Goal: Contribute content: Contribute content

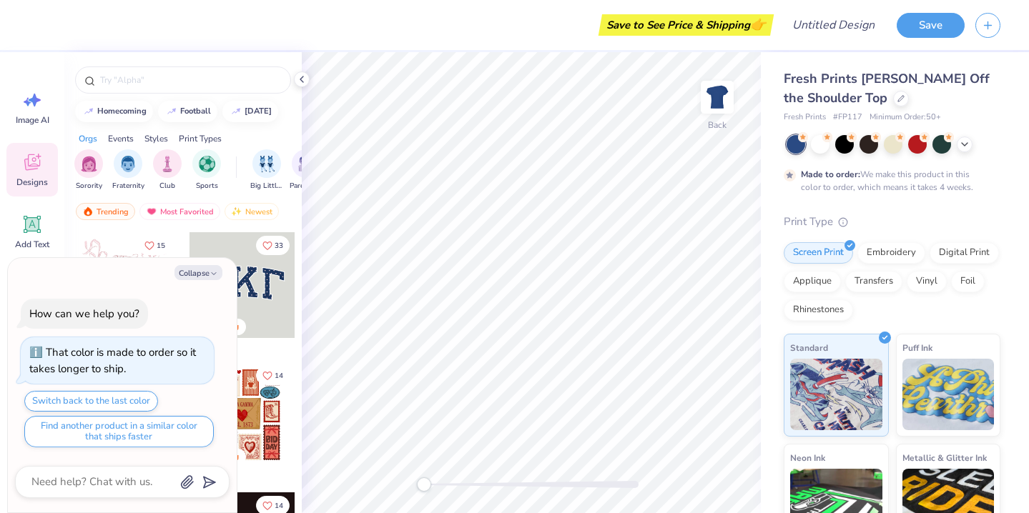
click at [220, 279] on div "Collapse" at bounding box center [122, 272] width 215 height 15
click at [208, 271] on button "Collapse" at bounding box center [198, 272] width 48 height 15
type textarea "x"
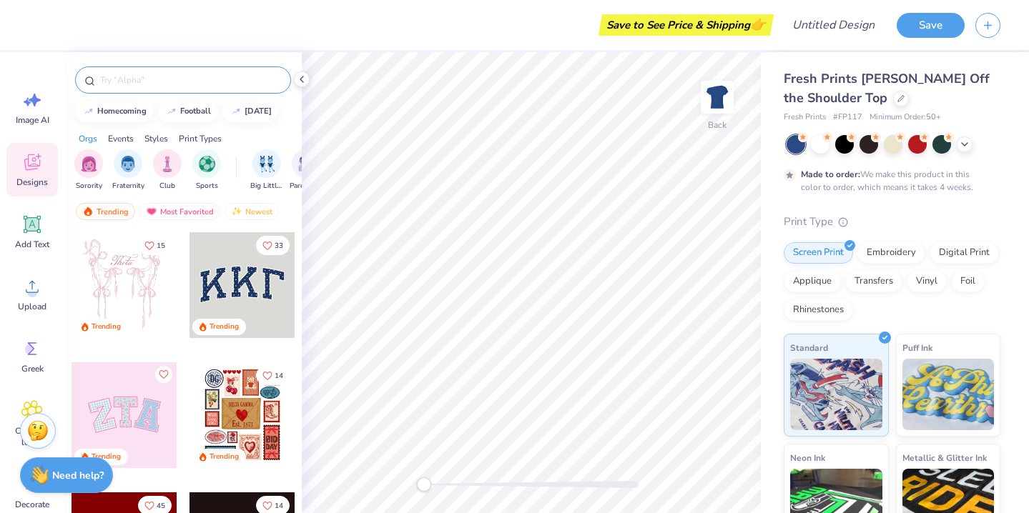
click at [199, 87] on div at bounding box center [183, 80] width 216 height 27
click at [199, 78] on input "text" at bounding box center [190, 80] width 183 height 14
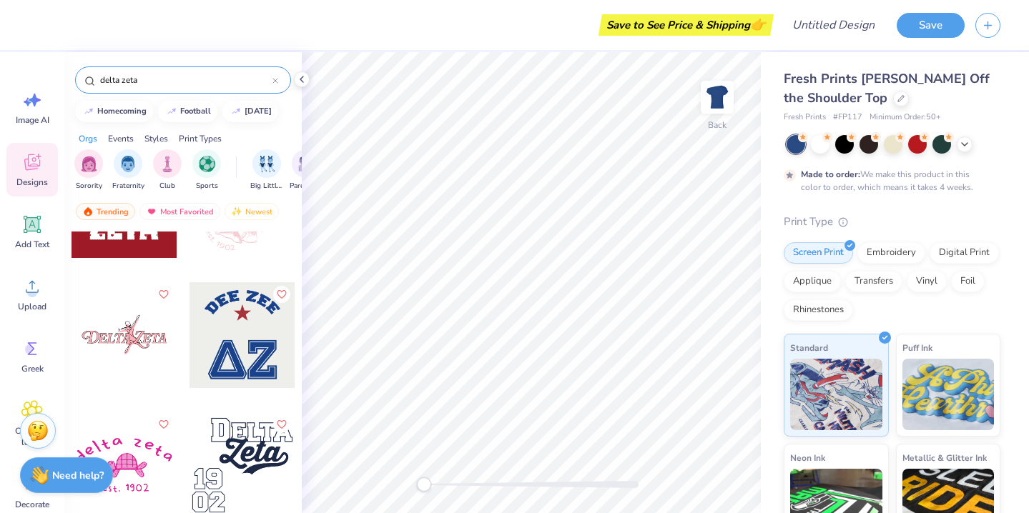
scroll to position [2430, 0]
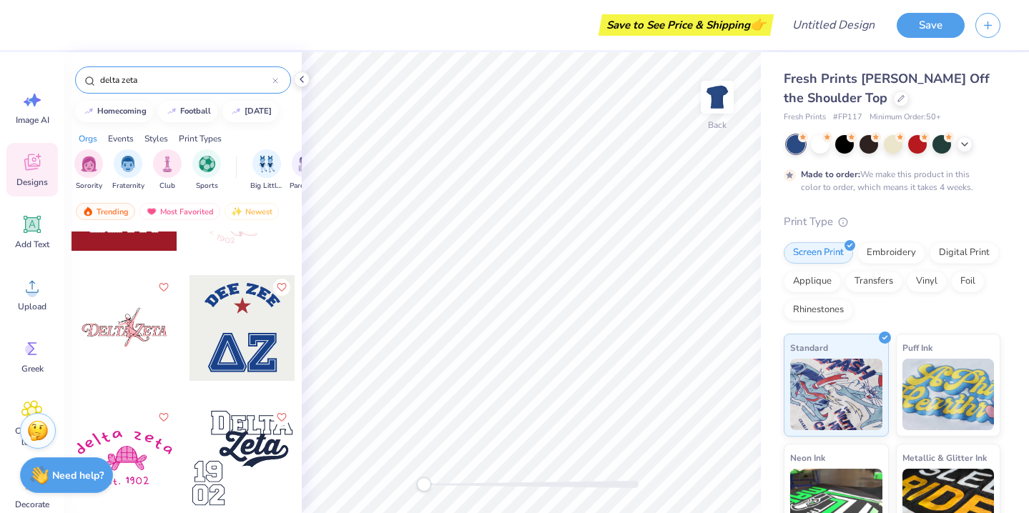
type input "delta zeta"
click at [262, 320] on div at bounding box center [242, 328] width 106 height 106
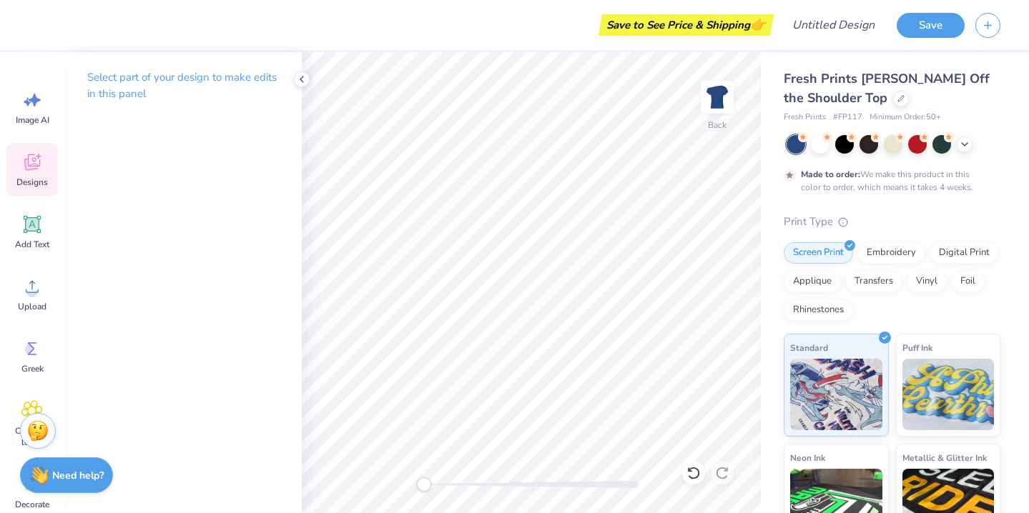
click at [38, 166] on icon at bounding box center [32, 162] width 16 height 16
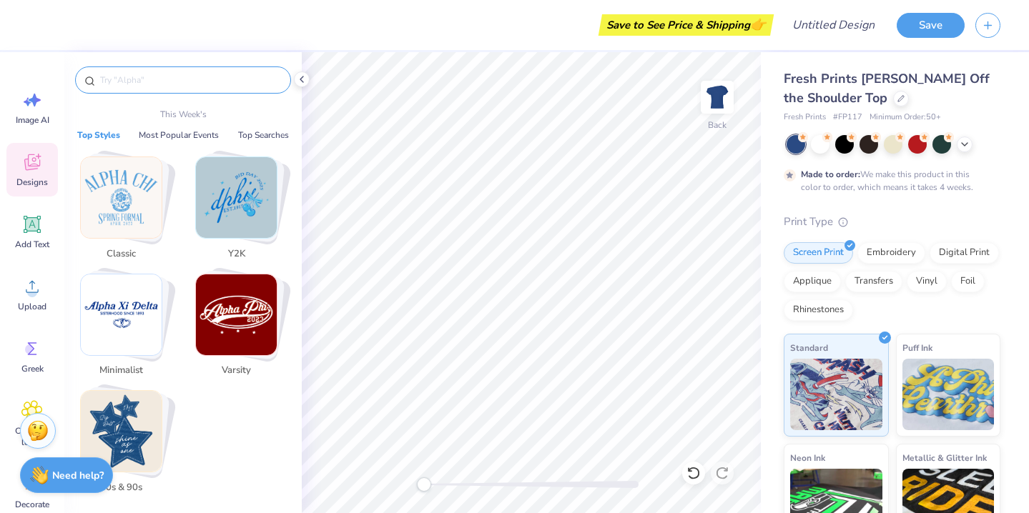
click at [164, 82] on input "text" at bounding box center [190, 80] width 183 height 14
type input "s"
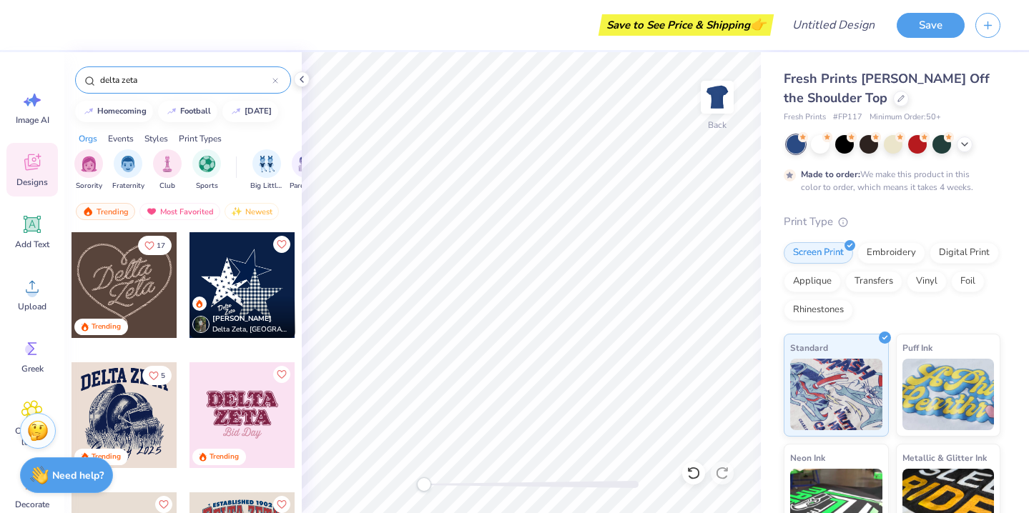
type input "delta zeta"
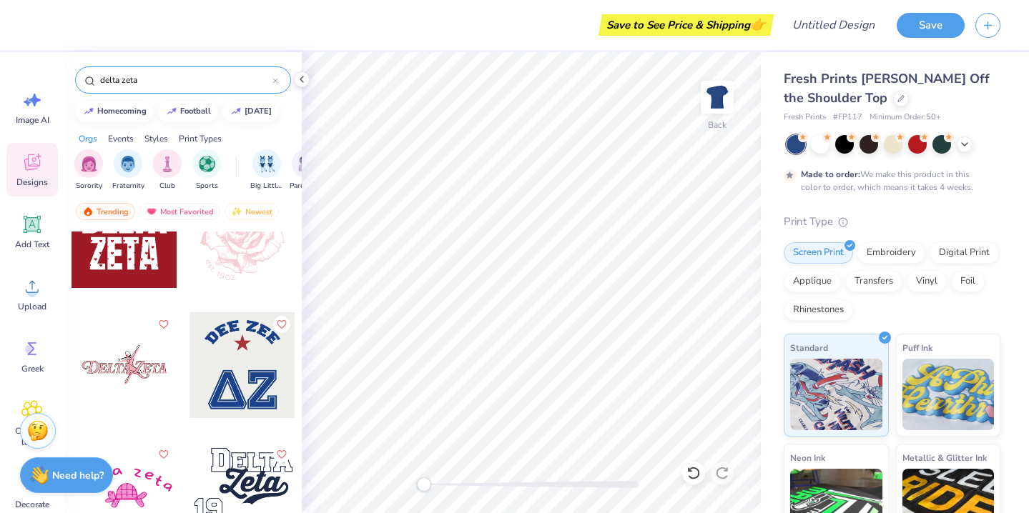
scroll to position [2373, 0]
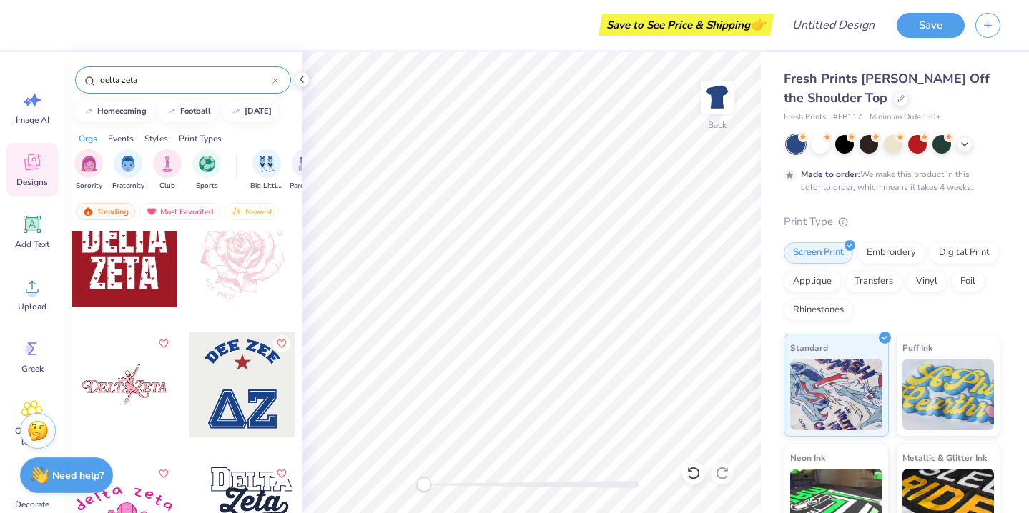
click at [145, 277] on div at bounding box center [125, 255] width 106 height 106
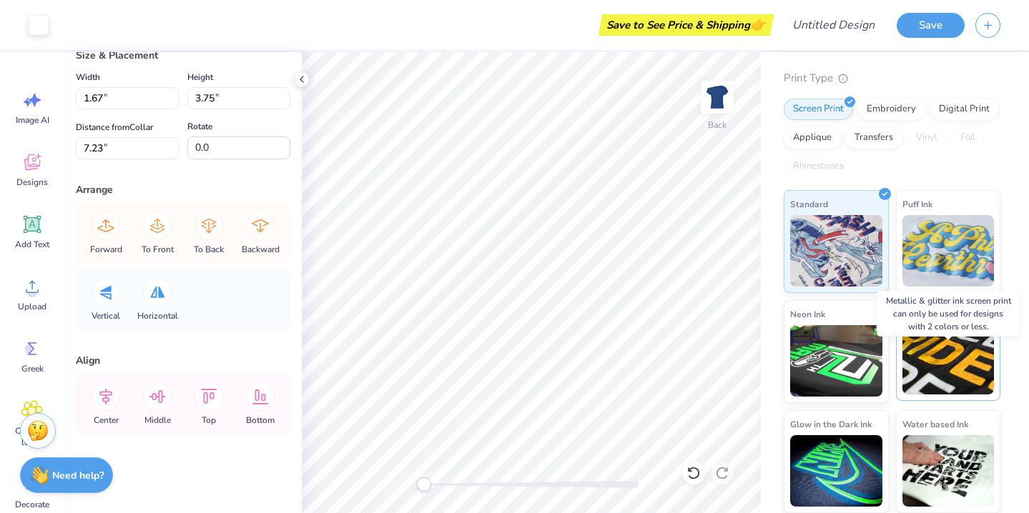
scroll to position [0, 0]
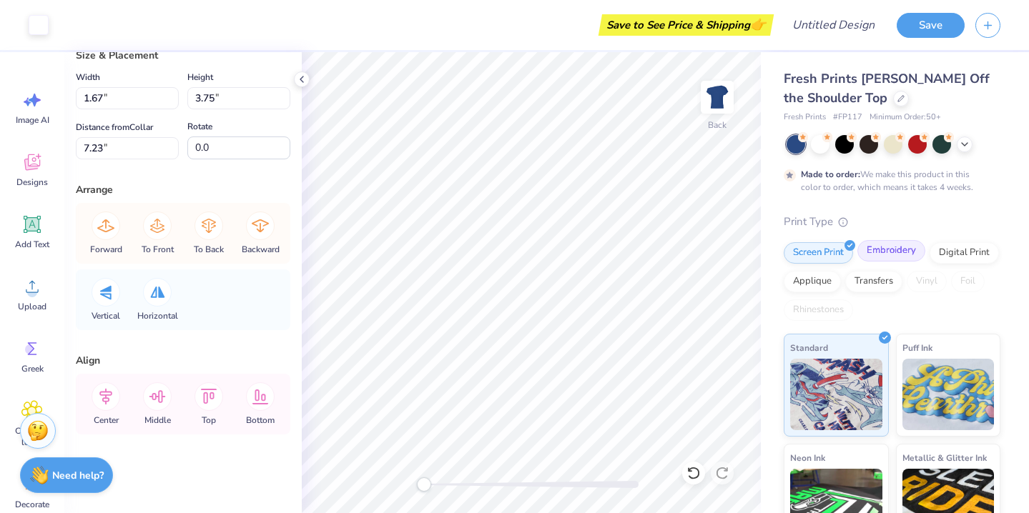
click at [885, 250] on div "Embroidery" at bounding box center [891, 250] width 68 height 21
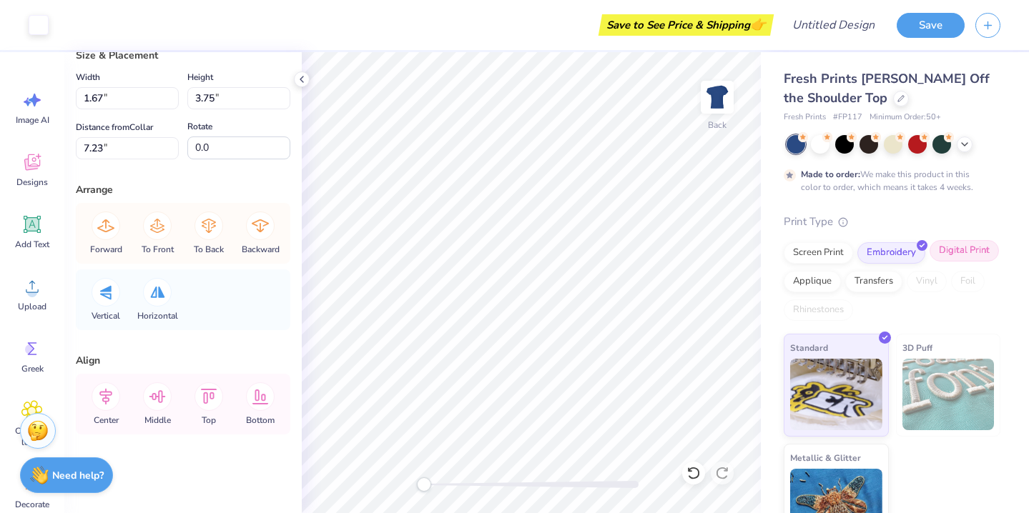
click at [955, 253] on div "Digital Print" at bounding box center [964, 250] width 69 height 21
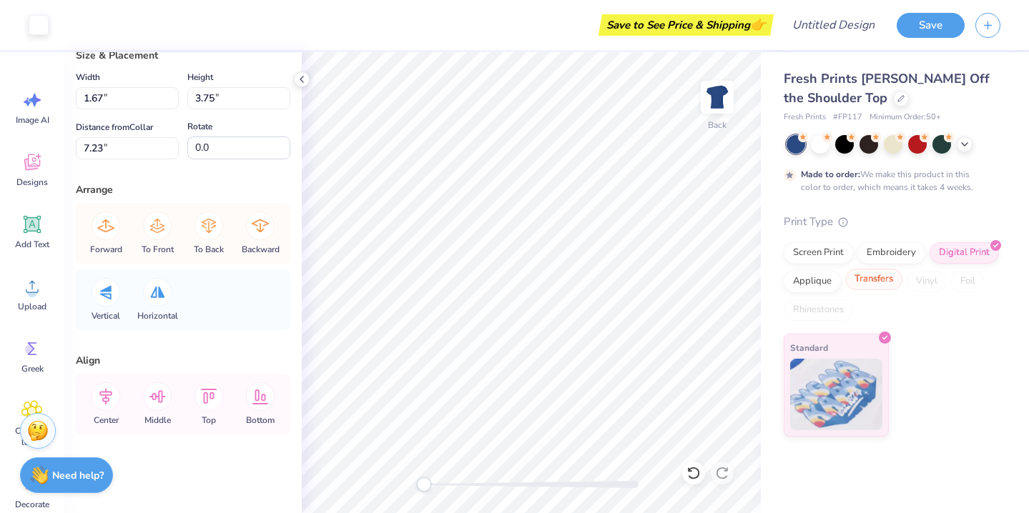
click at [885, 282] on div "Transfers" at bounding box center [873, 279] width 57 height 21
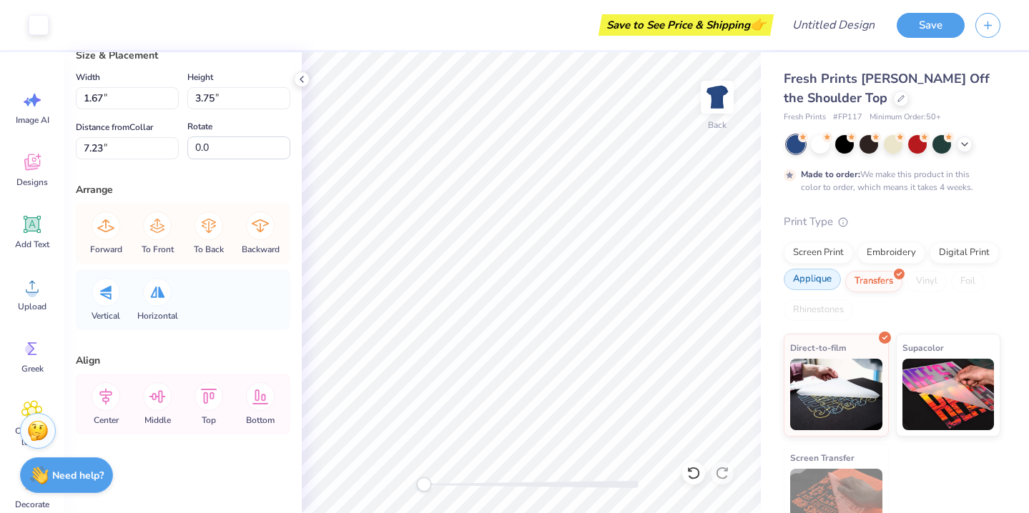
click at [807, 287] on div "Applique" at bounding box center [812, 279] width 57 height 21
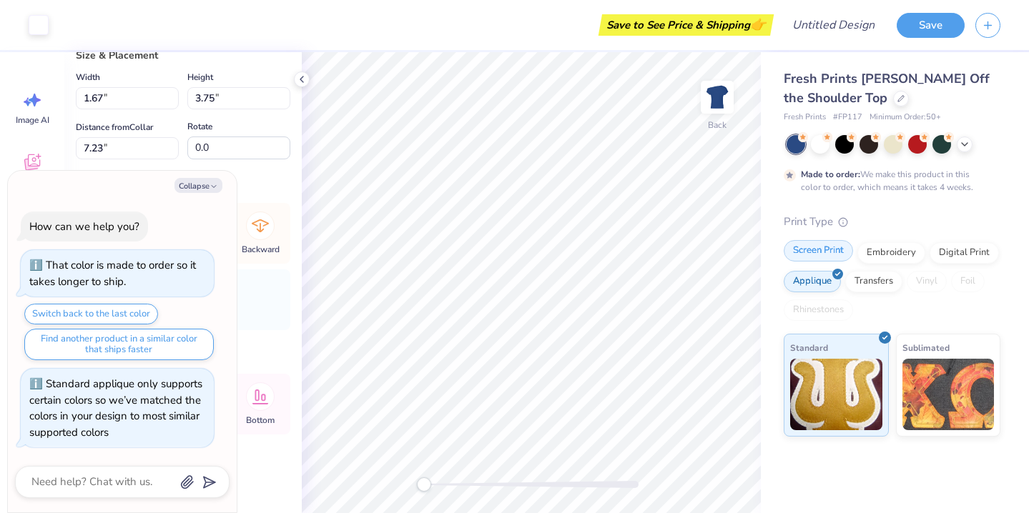
click at [809, 250] on div "Screen Print" at bounding box center [818, 250] width 69 height 21
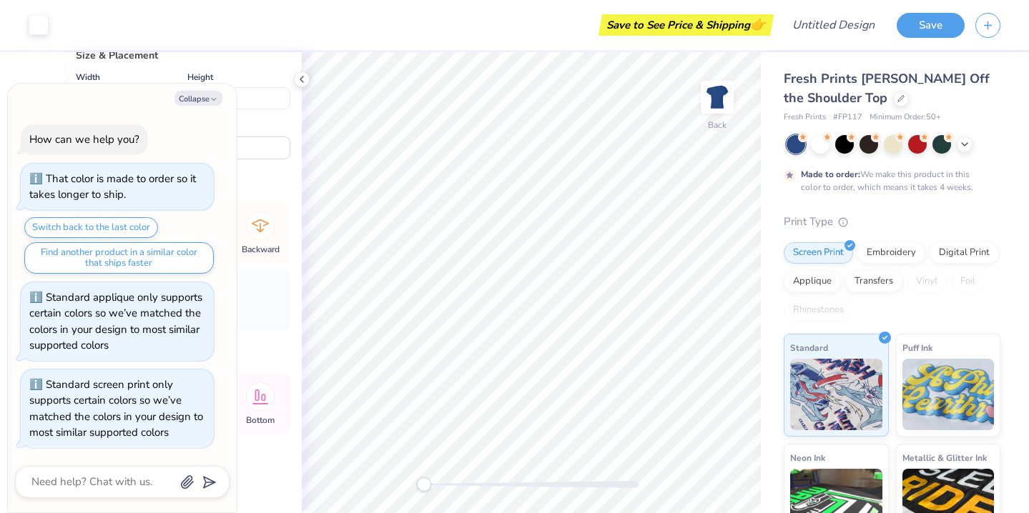
click at [826, 154] on div "Made to order: We make this product in this color to order, which means it take…" at bounding box center [892, 164] width 217 height 59
click at [893, 96] on div at bounding box center [901, 97] width 16 height 16
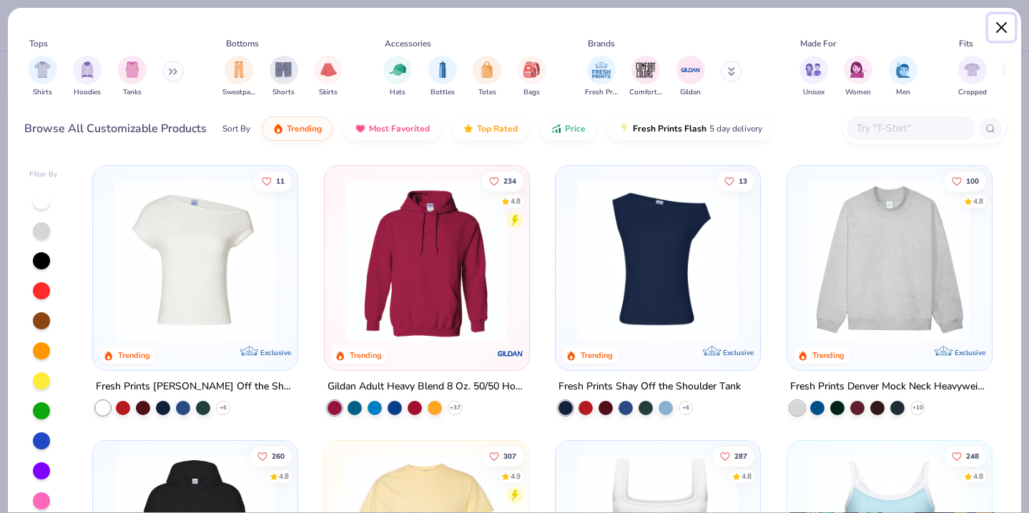
click at [1003, 26] on button "Close" at bounding box center [1001, 27] width 27 height 27
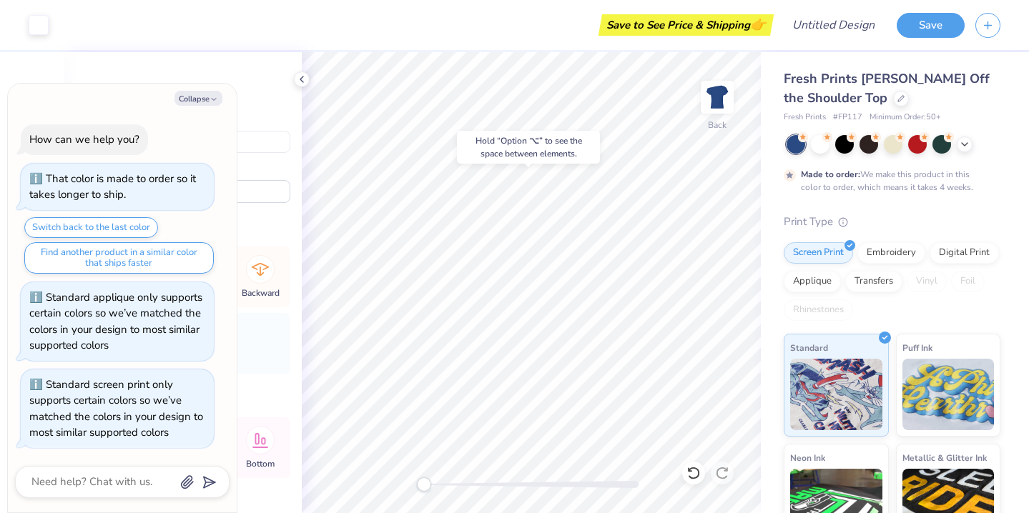
type textarea "x"
type input "0.34"
type input "0.29"
type input "5.44"
type textarea "x"
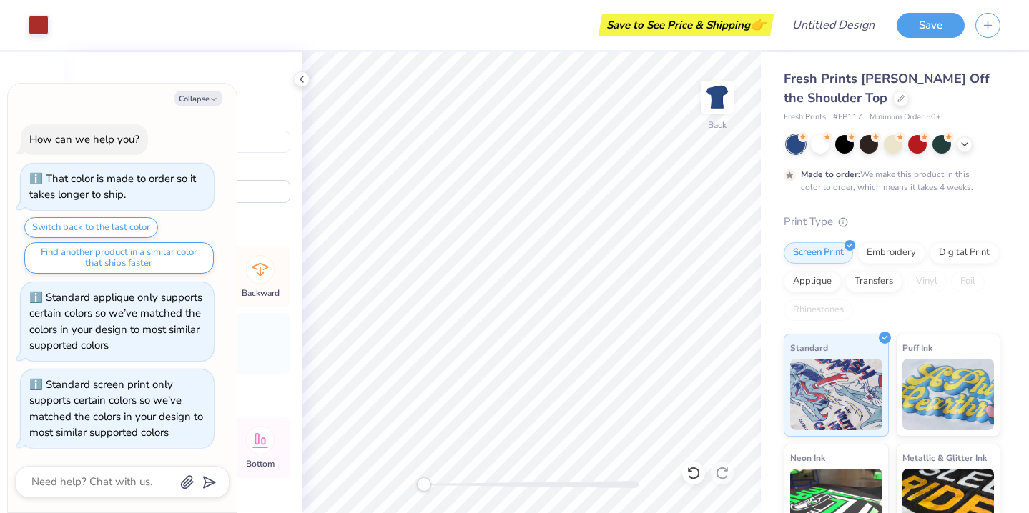
type input "2.00"
type input "3.75"
type input "3.02"
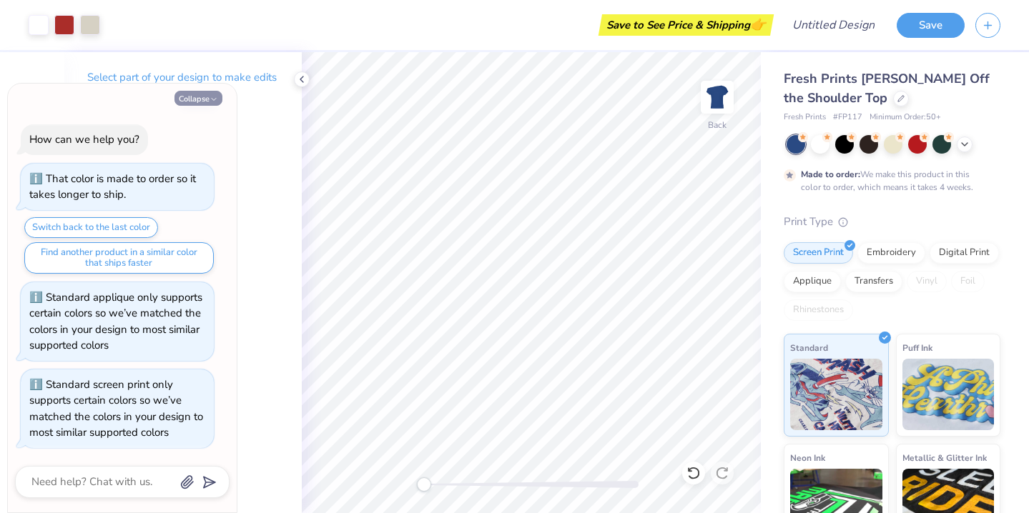
click at [205, 102] on button "Collapse" at bounding box center [198, 98] width 48 height 15
type textarea "x"
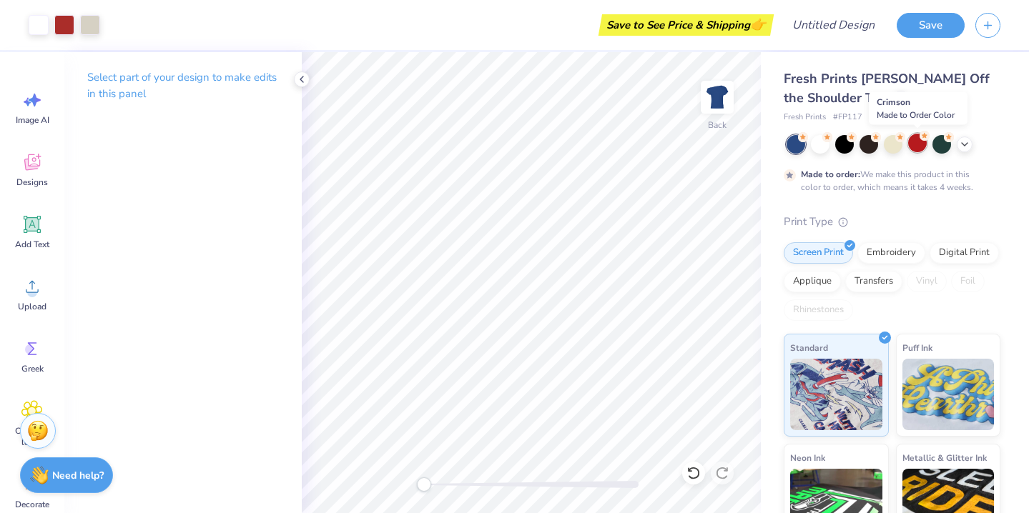
click at [920, 141] on div at bounding box center [917, 143] width 19 height 19
click at [888, 142] on div at bounding box center [893, 143] width 19 height 19
click at [867, 145] on div at bounding box center [869, 143] width 19 height 19
click at [842, 146] on div at bounding box center [844, 143] width 19 height 19
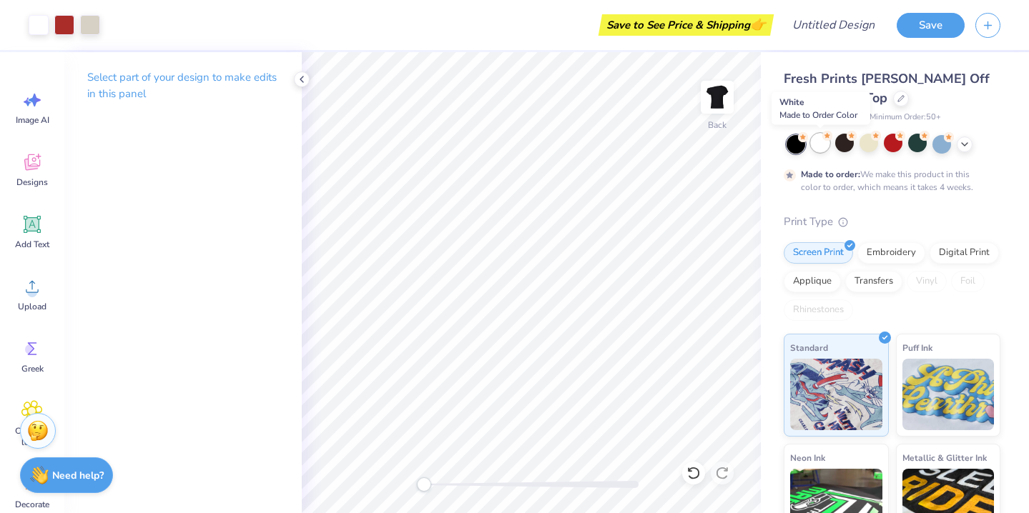
click at [818, 143] on div at bounding box center [820, 143] width 19 height 19
click at [794, 144] on div at bounding box center [796, 144] width 19 height 19
click at [947, 147] on div at bounding box center [941, 143] width 19 height 19
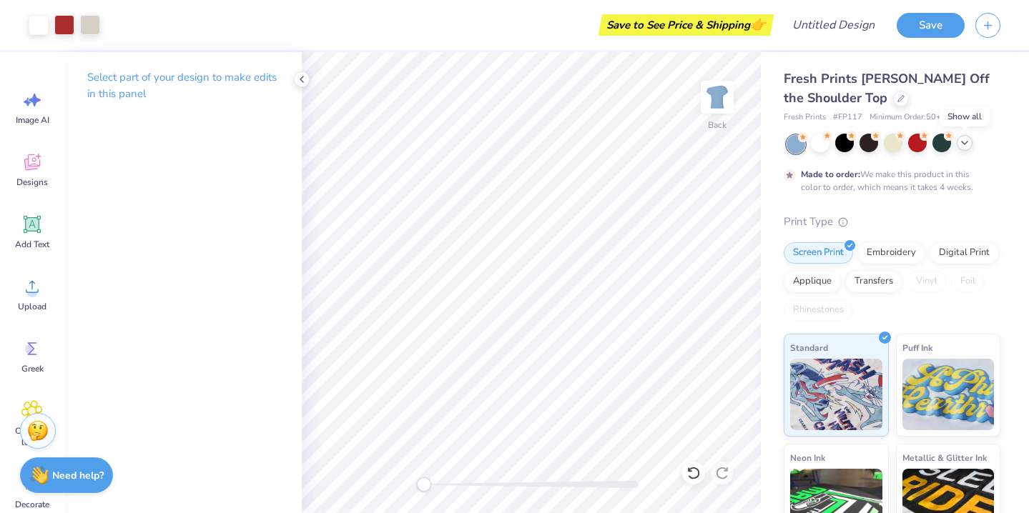
click at [965, 146] on icon at bounding box center [964, 142] width 11 height 11
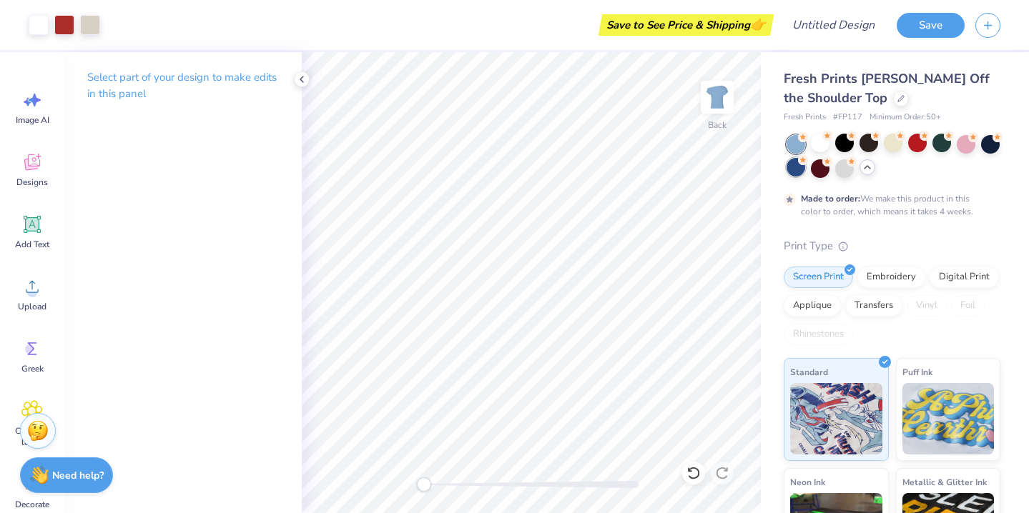
click at [800, 164] on icon at bounding box center [803, 160] width 10 height 10
click at [817, 171] on div at bounding box center [820, 167] width 19 height 19
click at [839, 168] on div at bounding box center [844, 167] width 19 height 19
click at [855, 167] on div at bounding box center [894, 156] width 214 height 43
click at [850, 168] on div at bounding box center [844, 167] width 19 height 19
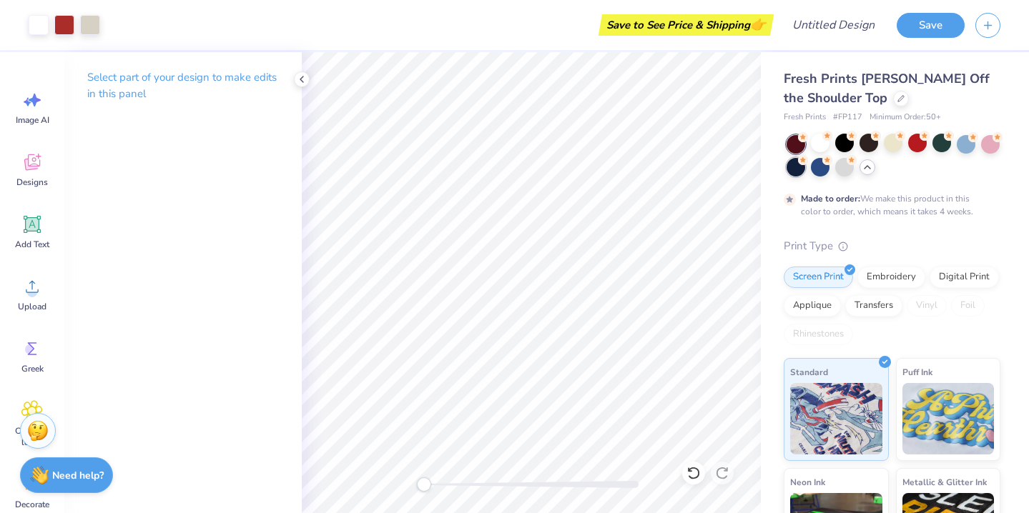
click at [798, 167] on div at bounding box center [796, 167] width 19 height 19
click at [34, 188] on div "Designs" at bounding box center [31, 170] width 51 height 54
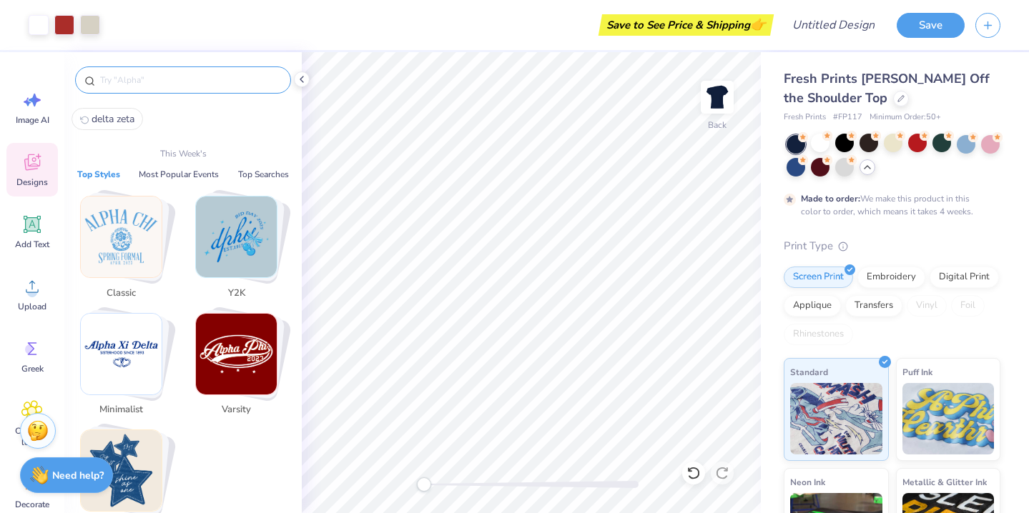
click at [177, 83] on input "text" at bounding box center [190, 80] width 183 height 14
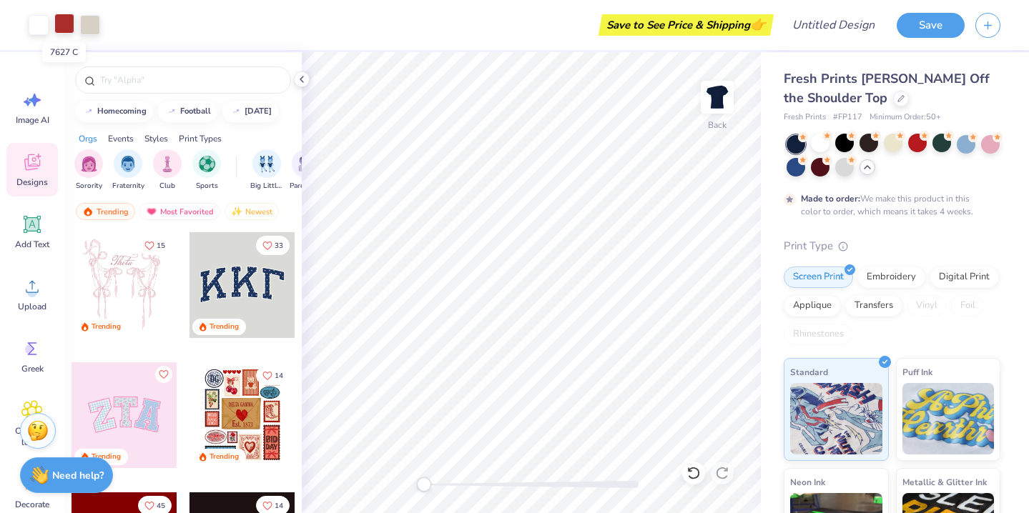
click at [70, 29] on div at bounding box center [64, 24] width 20 height 20
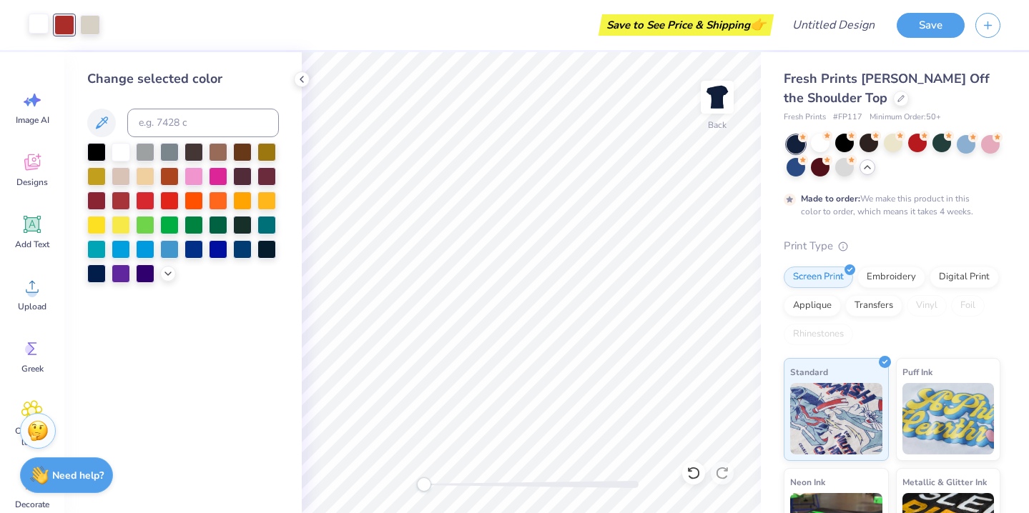
click at [40, 24] on div at bounding box center [39, 24] width 20 height 20
click at [194, 172] on div at bounding box center [193, 175] width 19 height 19
click at [61, 25] on div at bounding box center [64, 24] width 20 height 20
click at [187, 248] on div at bounding box center [193, 248] width 19 height 19
click at [210, 249] on div at bounding box center [218, 248] width 19 height 19
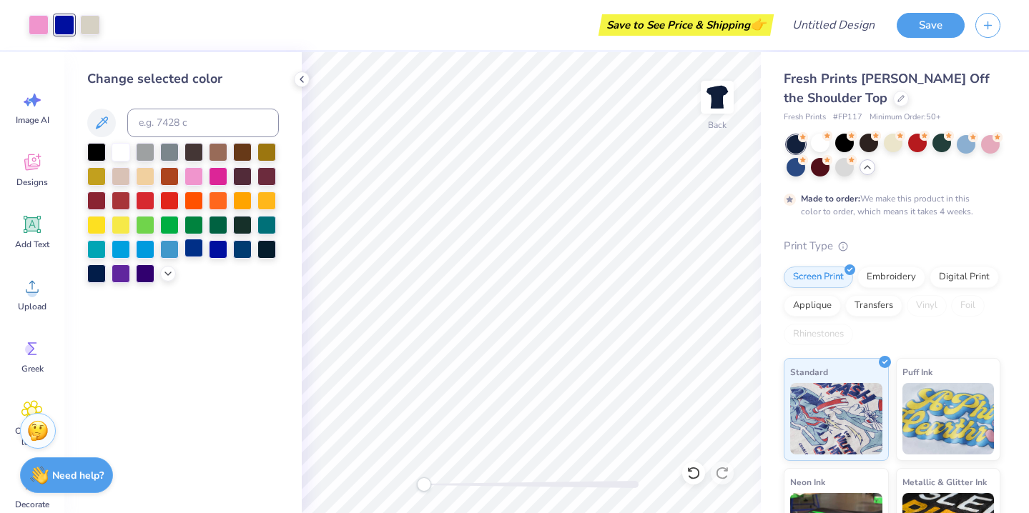
click at [192, 250] on div at bounding box center [193, 248] width 19 height 19
click at [122, 152] on div at bounding box center [121, 151] width 19 height 19
click at [89, 26] on div at bounding box center [90, 24] width 20 height 20
click at [189, 252] on div at bounding box center [193, 248] width 19 height 19
click at [118, 154] on div at bounding box center [121, 151] width 19 height 19
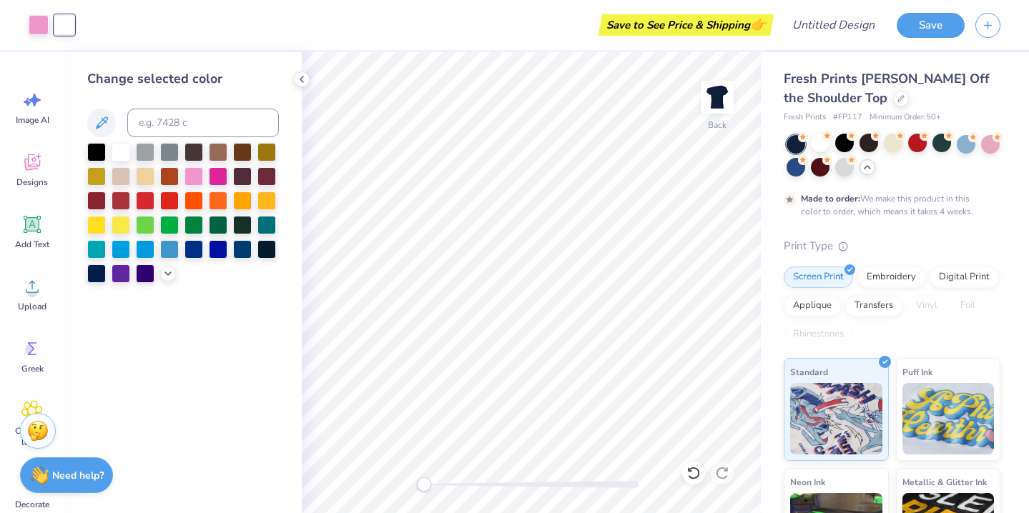
click at [81, 147] on div "Change selected color" at bounding box center [182, 282] width 237 height 461
click at [217, 179] on div at bounding box center [218, 175] width 19 height 19
click at [199, 176] on div at bounding box center [193, 175] width 19 height 19
click at [119, 149] on div at bounding box center [121, 151] width 19 height 19
click at [76, 29] on div "Save to See Price & Shipping 👉" at bounding box center [414, 25] width 711 height 50
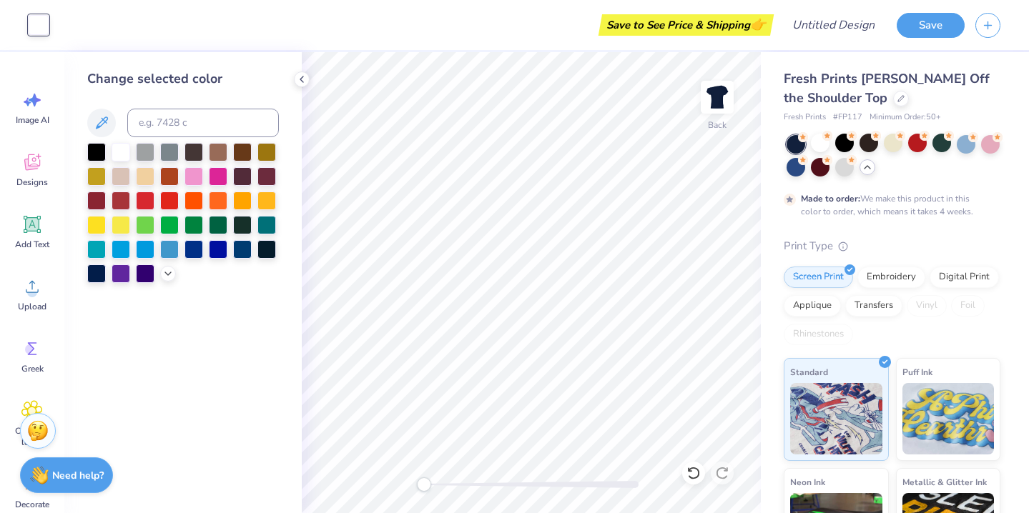
click at [69, 26] on div "Save to See Price & Shipping 👉" at bounding box center [414, 25] width 711 height 50
click at [56, 21] on div "Art colors Save to See Price & Shipping 👉 Design Title Save" at bounding box center [514, 25] width 1029 height 50
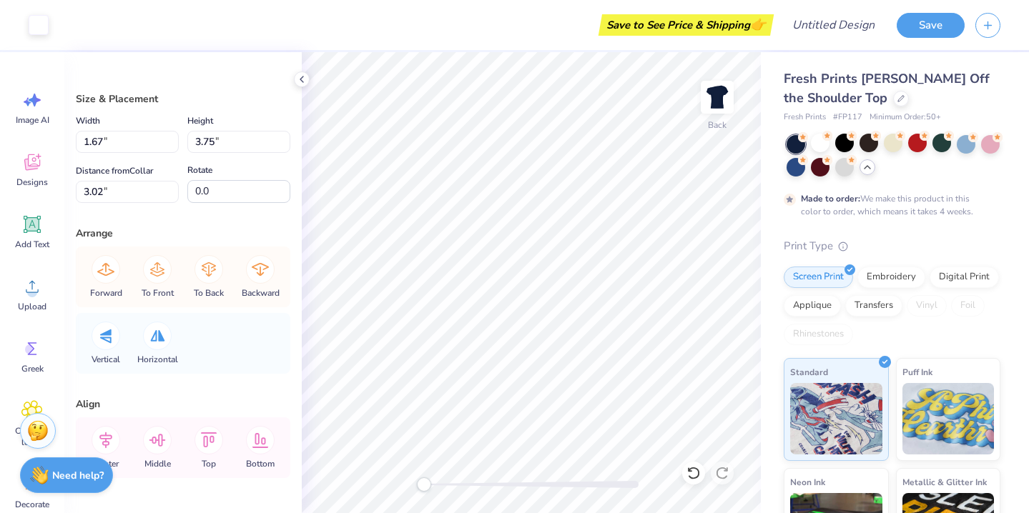
click at [73, 34] on div "Save to See Price & Shipping 👉" at bounding box center [414, 25] width 711 height 50
click at [43, 20] on div at bounding box center [39, 24] width 20 height 20
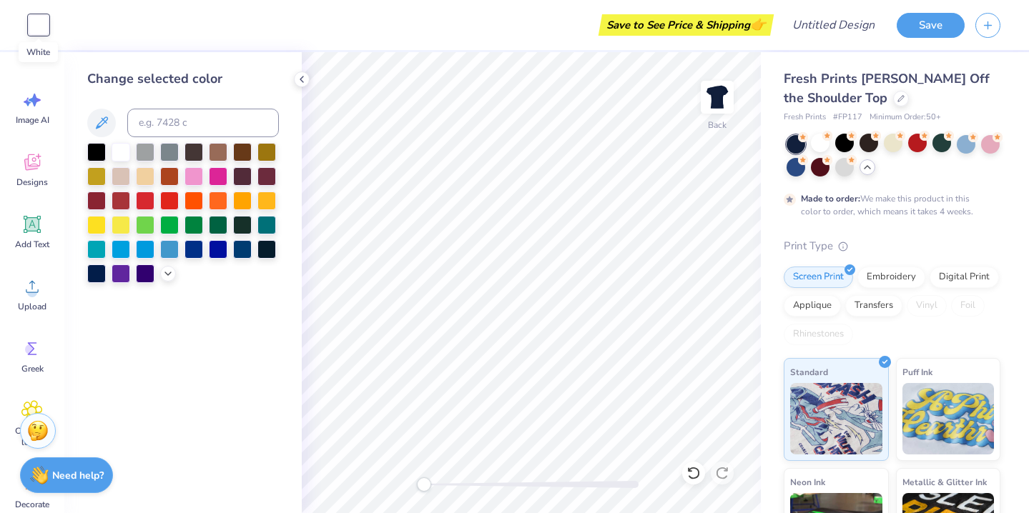
click at [43, 20] on div at bounding box center [39, 25] width 20 height 20
click at [61, 29] on div "Save to See Price & Shipping 👉" at bounding box center [414, 25] width 711 height 50
click at [14, 22] on div "Art colors" at bounding box center [24, 25] width 49 height 50
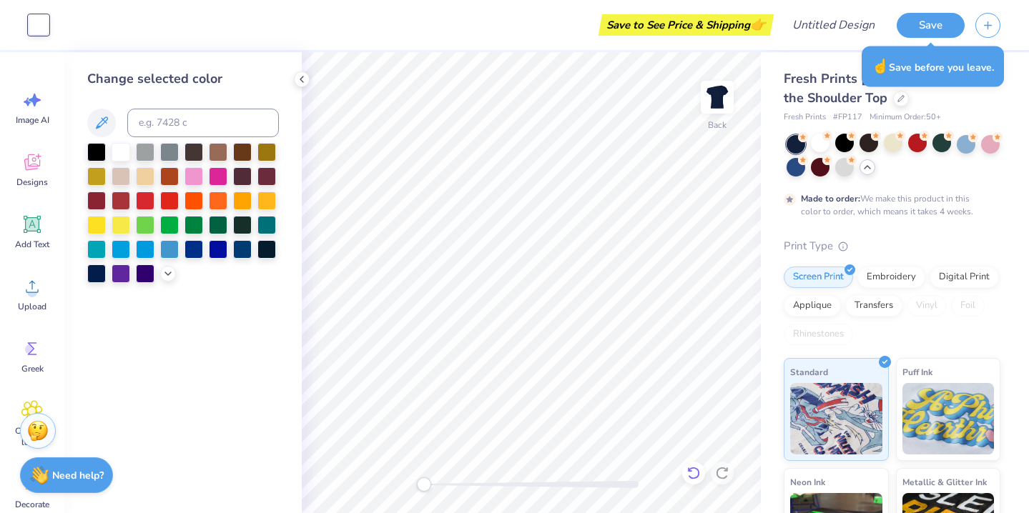
click at [694, 468] on icon at bounding box center [693, 473] width 12 height 13
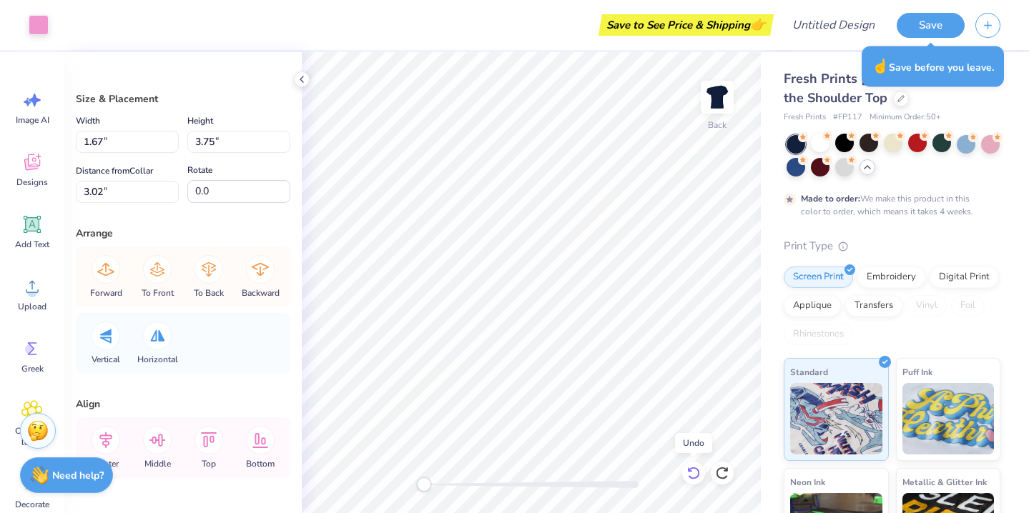
click at [694, 468] on icon at bounding box center [693, 473] width 12 height 13
click at [694, 470] on icon at bounding box center [693, 473] width 14 height 14
click at [694, 471] on icon at bounding box center [693, 473] width 14 height 14
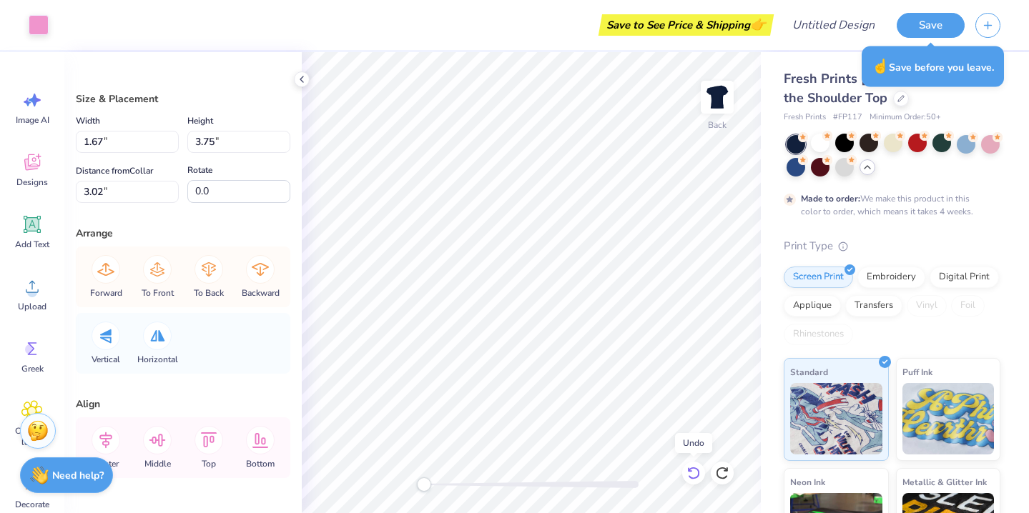
click at [694, 471] on icon at bounding box center [693, 473] width 14 height 14
click at [696, 472] on icon at bounding box center [693, 473] width 14 height 14
click at [726, 473] on icon at bounding box center [722, 473] width 14 height 14
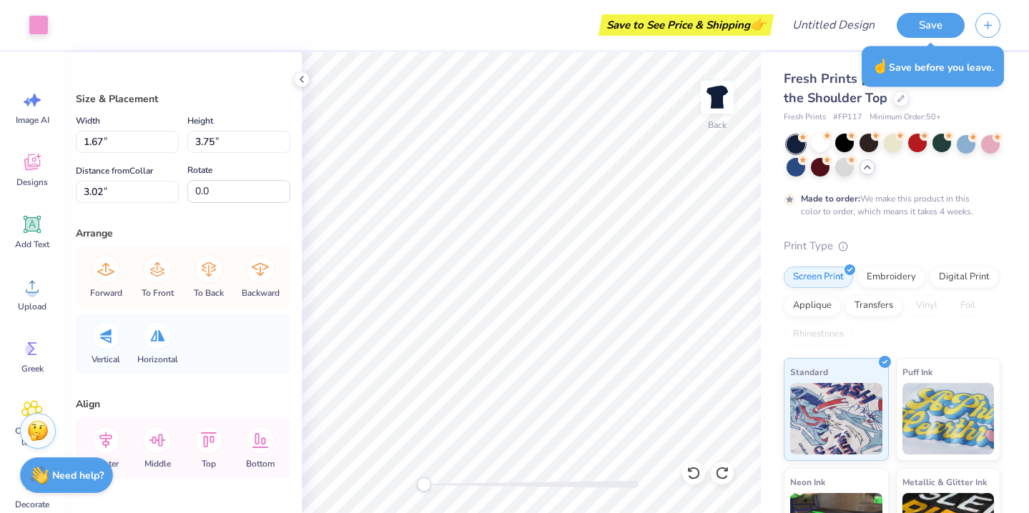
type input "2.15"
type input "7.23"
type input "1.67"
type input "3.02"
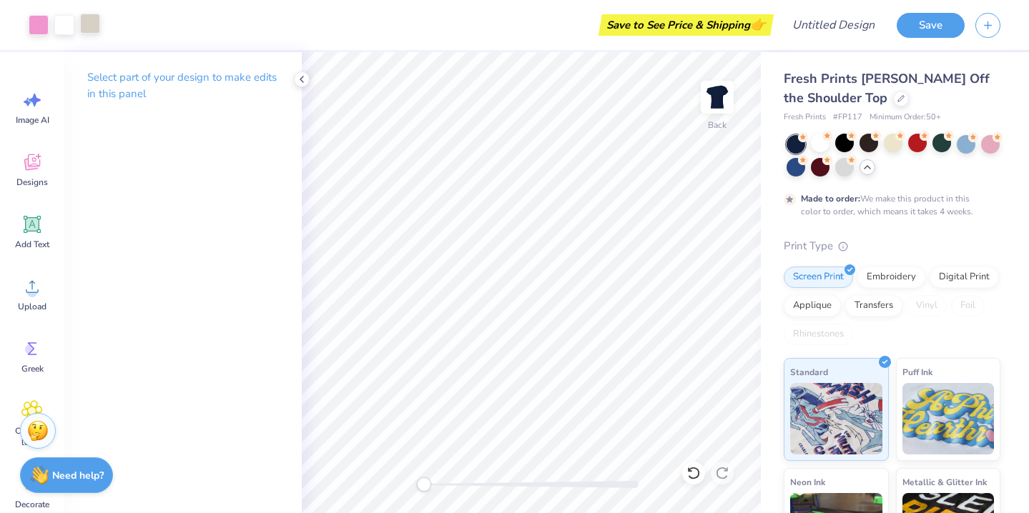
click at [87, 22] on div at bounding box center [90, 24] width 20 height 20
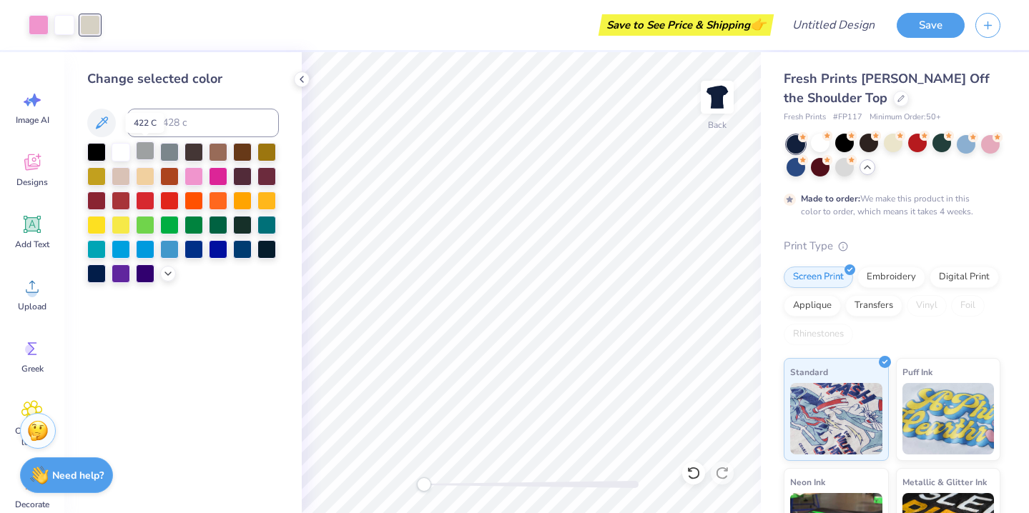
click at [143, 149] on div at bounding box center [145, 151] width 19 height 19
click at [117, 149] on div at bounding box center [121, 151] width 19 height 19
click at [932, 25] on button "Save" at bounding box center [931, 23] width 68 height 25
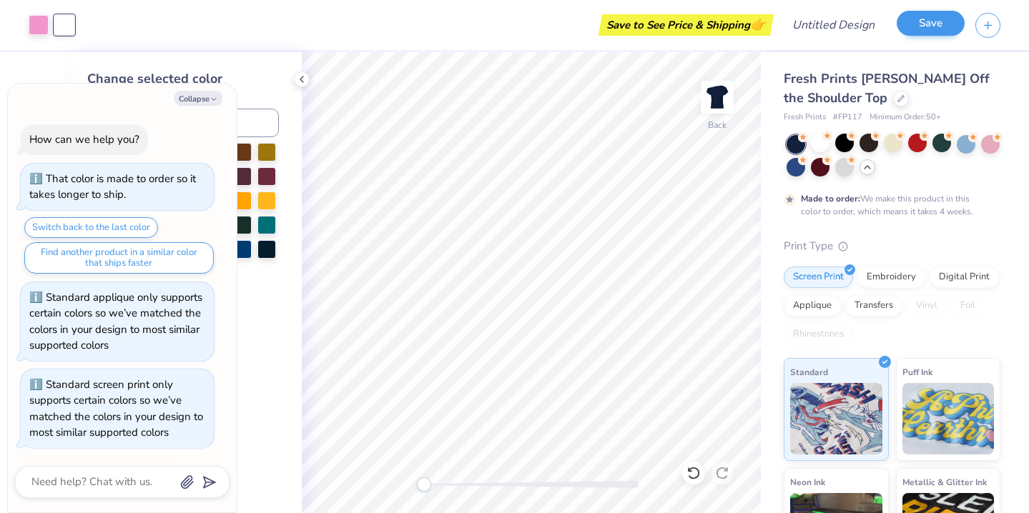
scroll to position [39, 0]
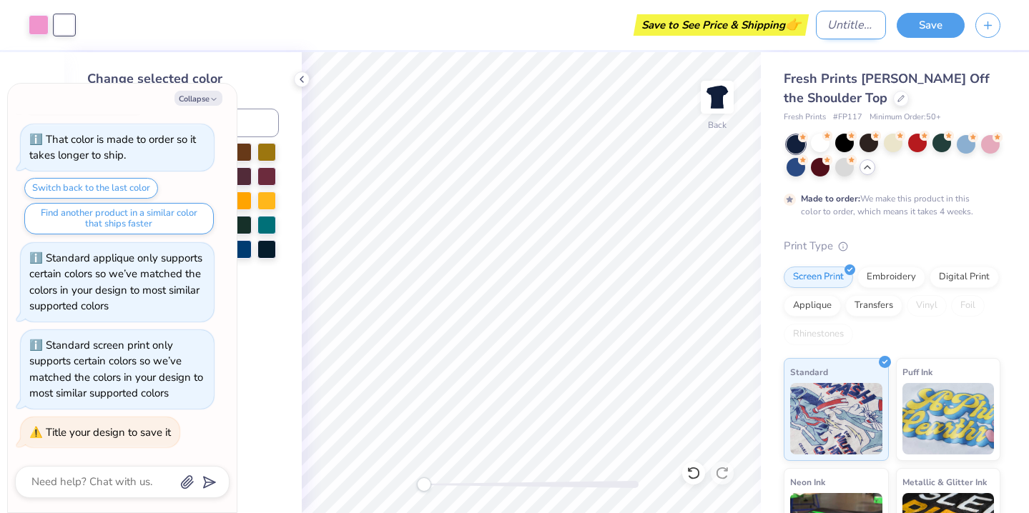
click at [842, 16] on input "Design Title" at bounding box center [851, 25] width 70 height 29
type textarea "x"
type input "D"
type textarea "x"
type input "DE"
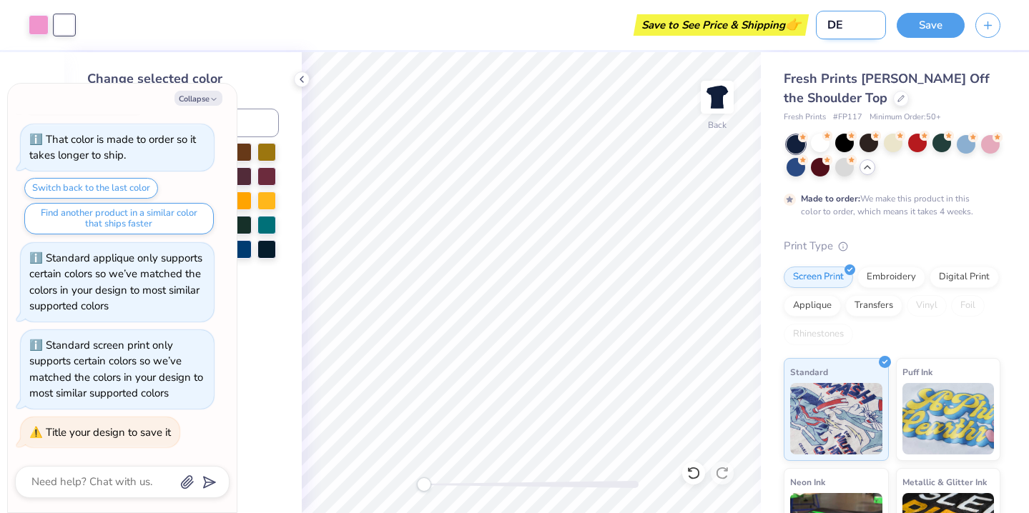
type textarea "x"
type input "DEL"
type textarea "x"
type input "DELT"
type textarea "x"
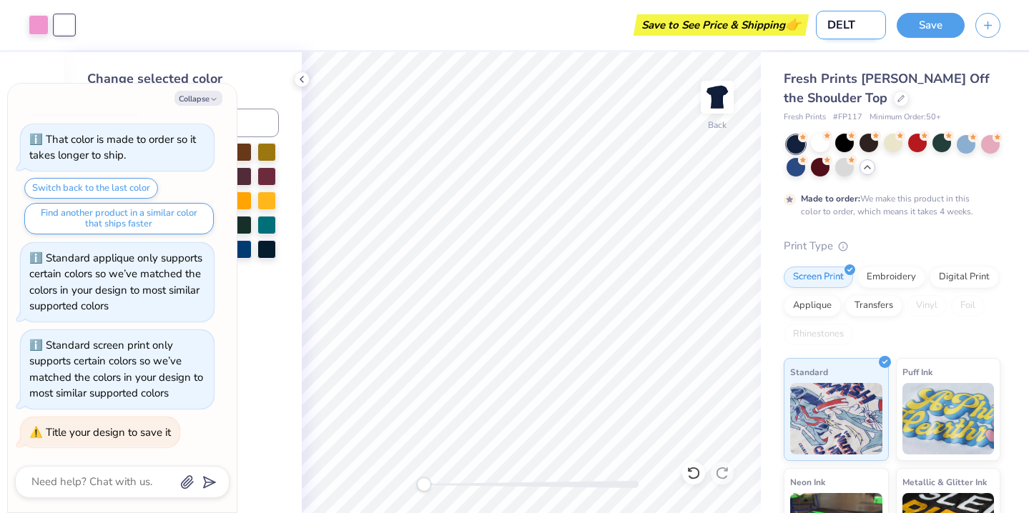
type input "DELTA"
type textarea "x"
type input "DELTA"
type textarea "x"
type input "DELTA Z"
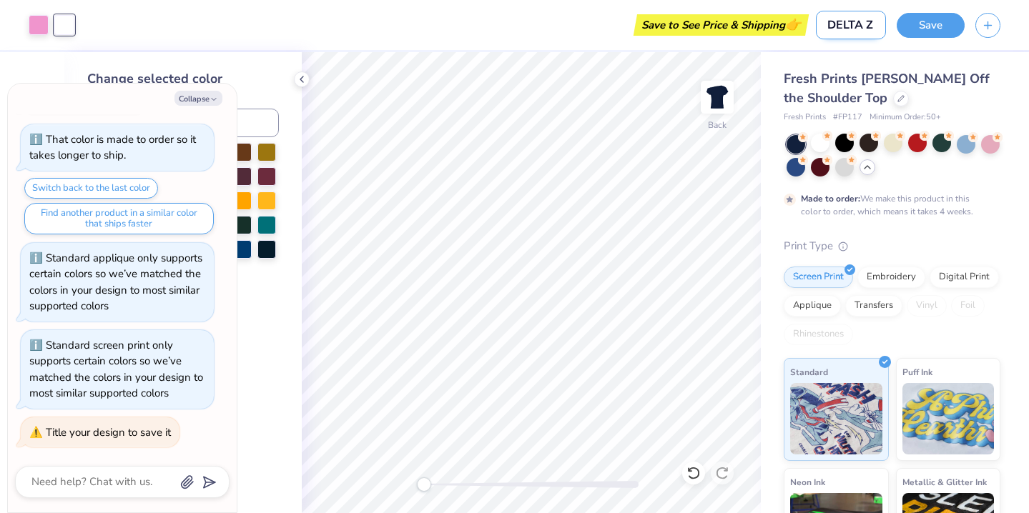
type textarea "x"
type input "DELTA ZE"
type textarea "x"
type input "DELTA ZET"
type textarea "x"
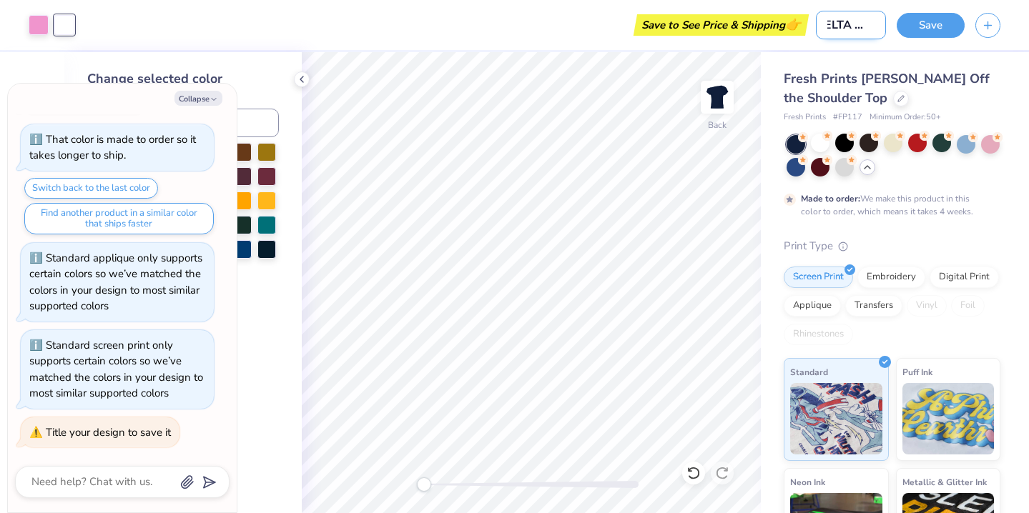
type input "DELTA ZETA"
type textarea "x"
type input "DELTA ZETA"
type textarea "x"
type input "DELTA ZETA L"
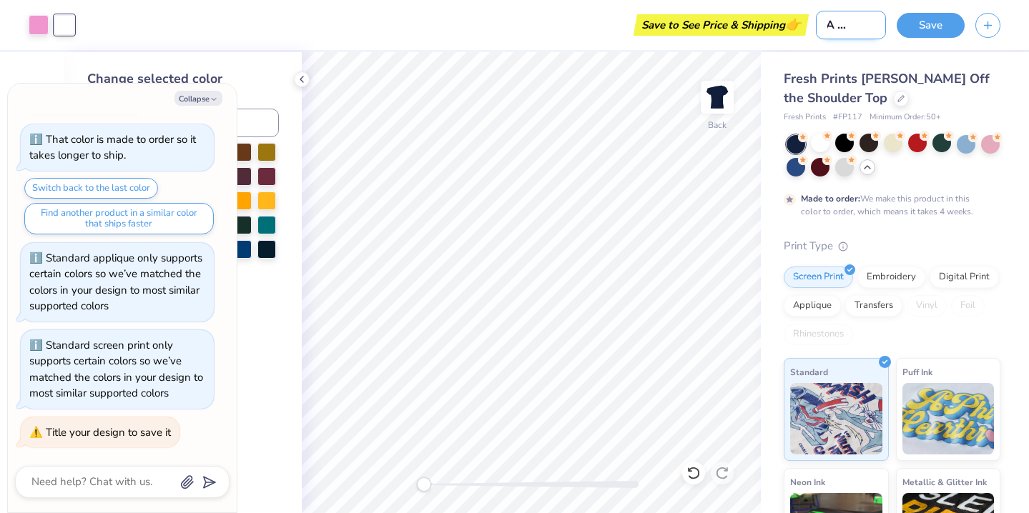
type textarea "x"
type input "DELTA ZETA Lo"
type textarea "x"
type input "DELTA ZETA Lov"
type textarea "x"
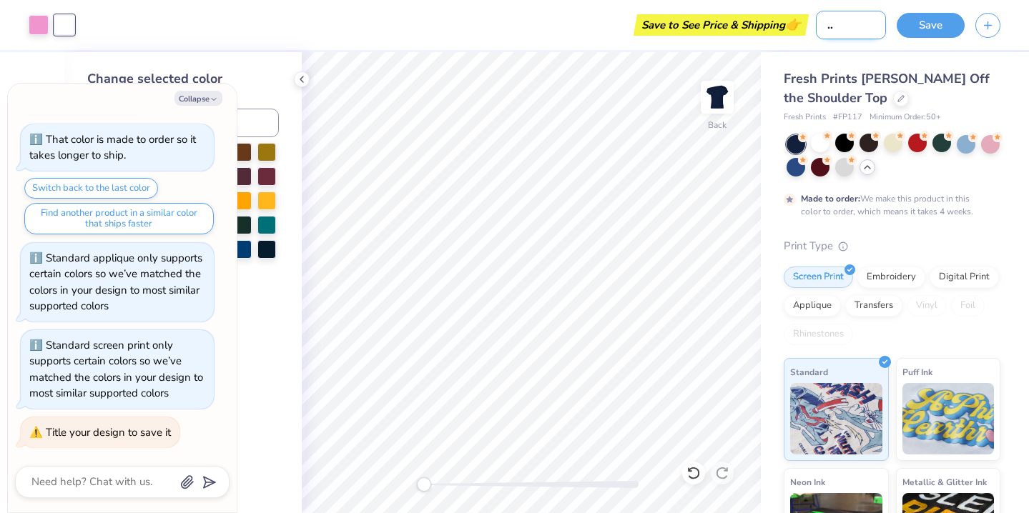
type input "DELTA ZETA Lo"
type textarea "x"
type input "DELTA ZETA L"
type textarea "x"
type input "DELTA ZETA LO"
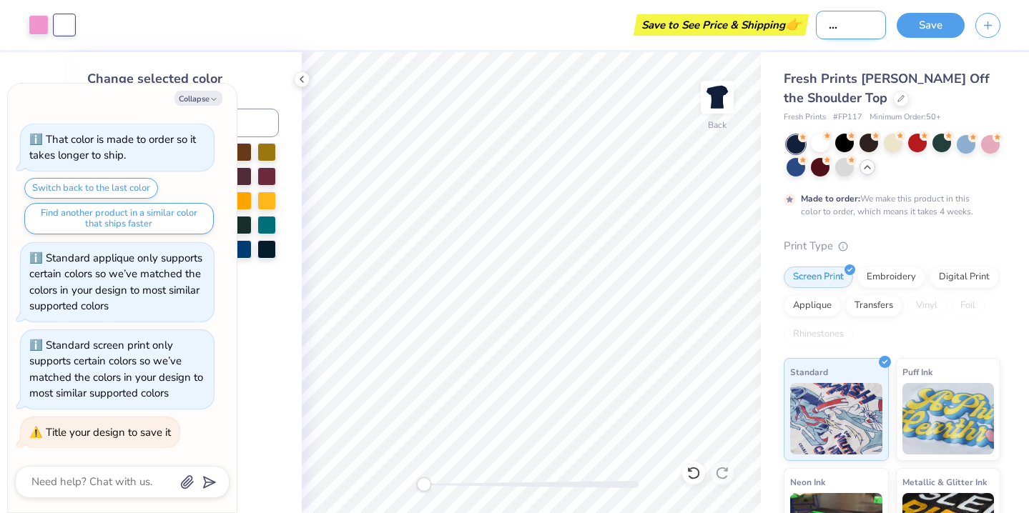
type textarea "x"
type input "DELTA ZETA LOV"
type textarea "x"
type input "DELTA ZETA LOVE"
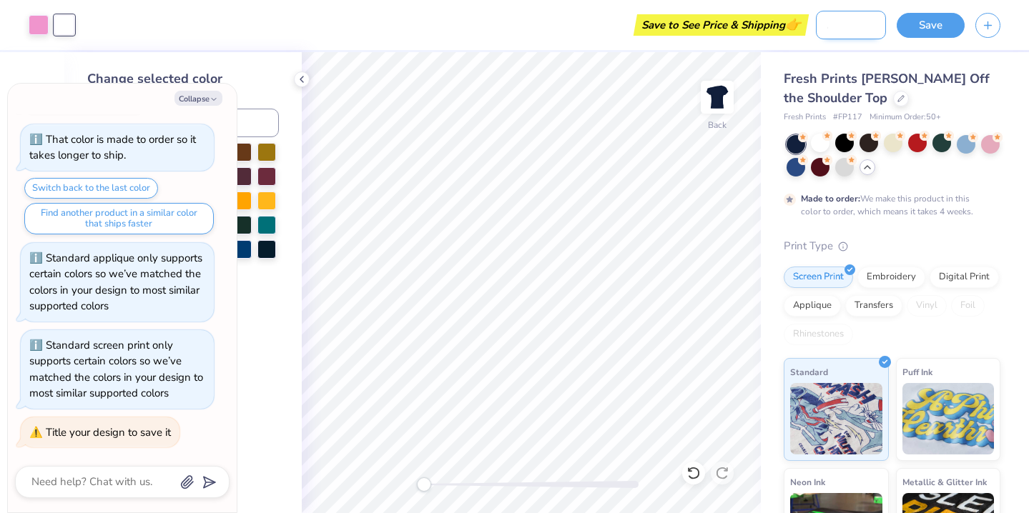
type textarea "x"
type input "DELTA ZETA LOVE"
click at [942, 24] on button "Save" at bounding box center [931, 23] width 68 height 25
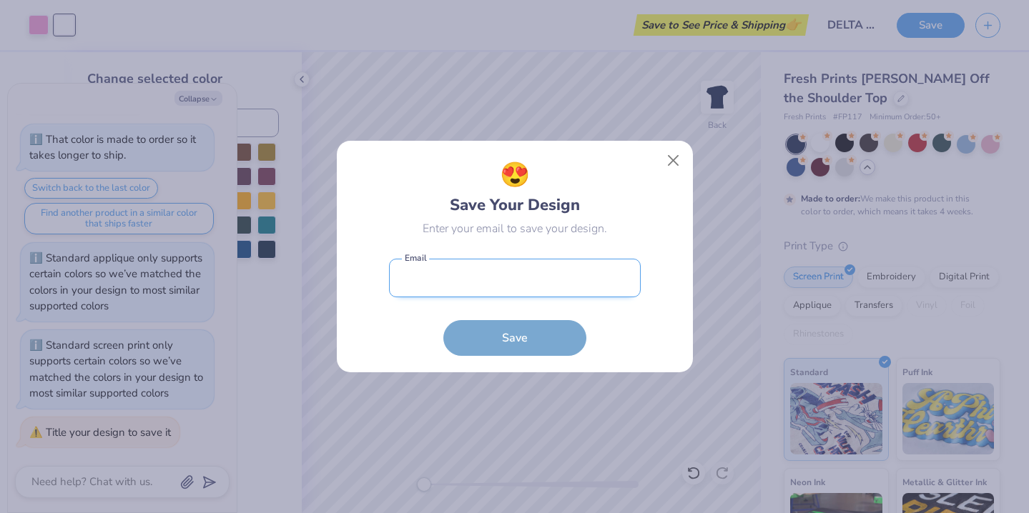
click at [559, 262] on input "email" at bounding box center [515, 278] width 252 height 39
type input "[EMAIL_ADDRESS][DOMAIN_NAME]"
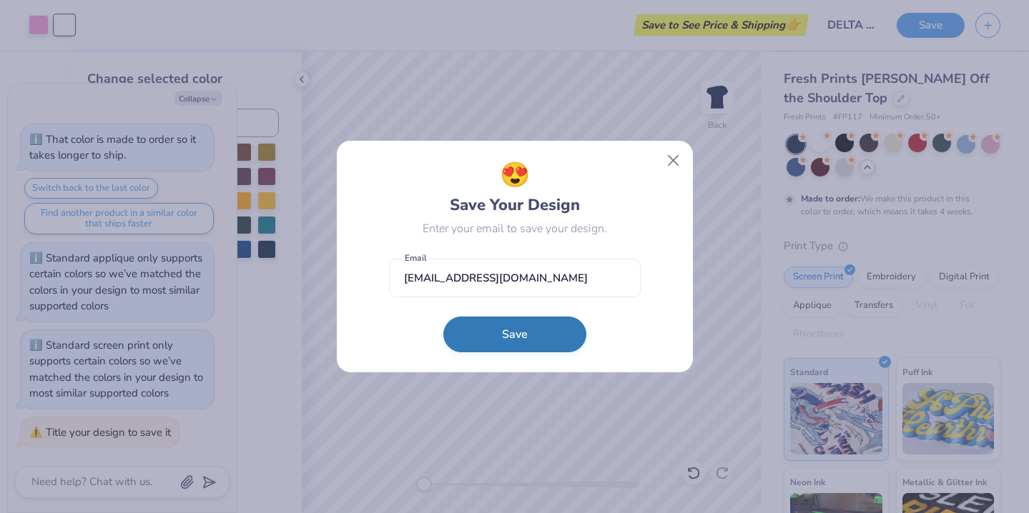
click at [523, 331] on button "Save" at bounding box center [514, 335] width 143 height 36
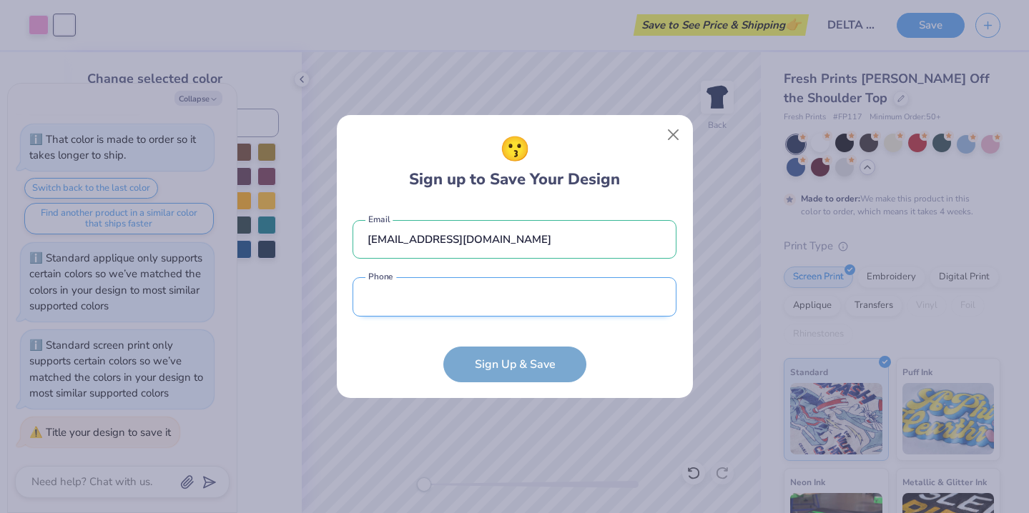
click at [576, 287] on input "tel" at bounding box center [515, 296] width 324 height 39
type input "[PHONE_NUMBER]"
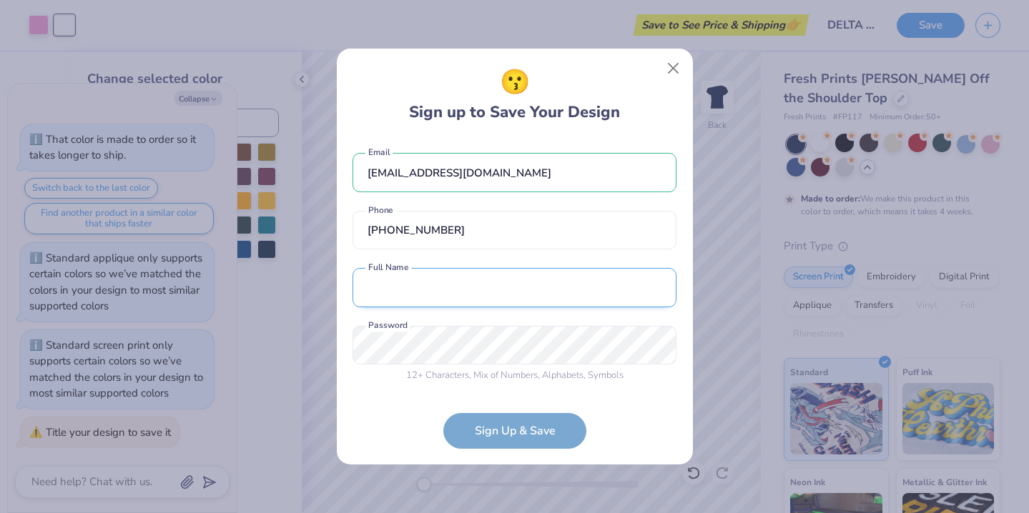
click at [453, 283] on input "text" at bounding box center [515, 287] width 324 height 39
type input "[PERSON_NAME]"
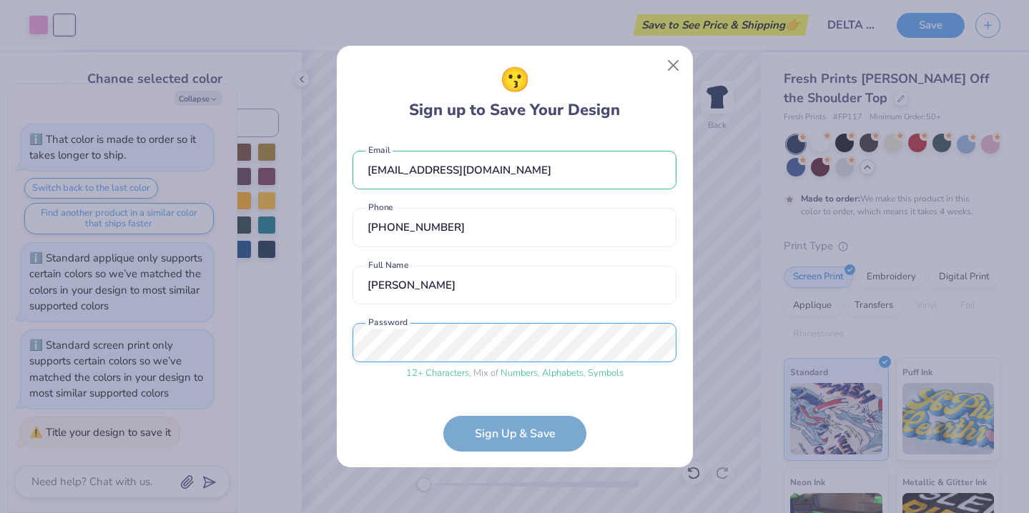
scroll to position [49, 0]
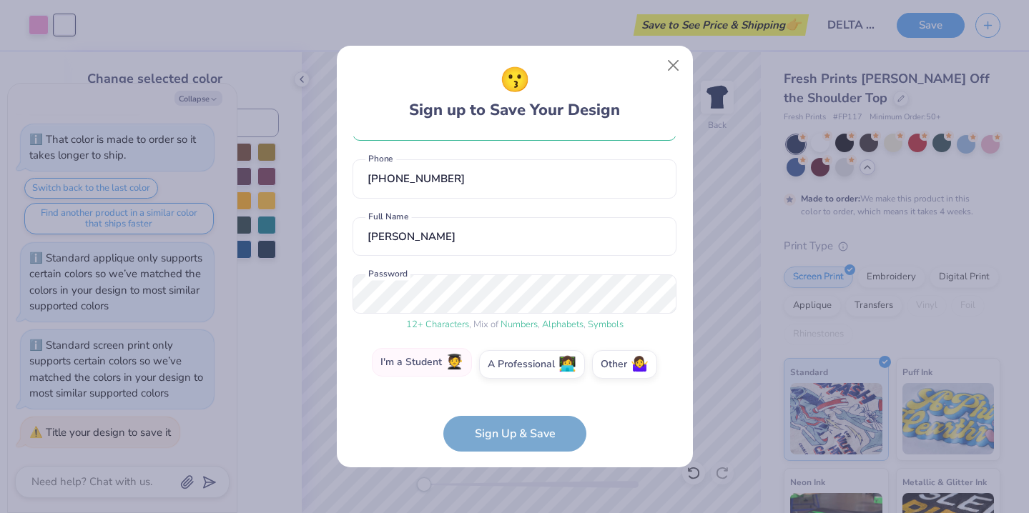
click at [452, 363] on span "🧑‍🎓" at bounding box center [454, 363] width 18 height 16
click at [510, 413] on input "I'm a Student 🧑‍🎓" at bounding box center [514, 417] width 9 height 9
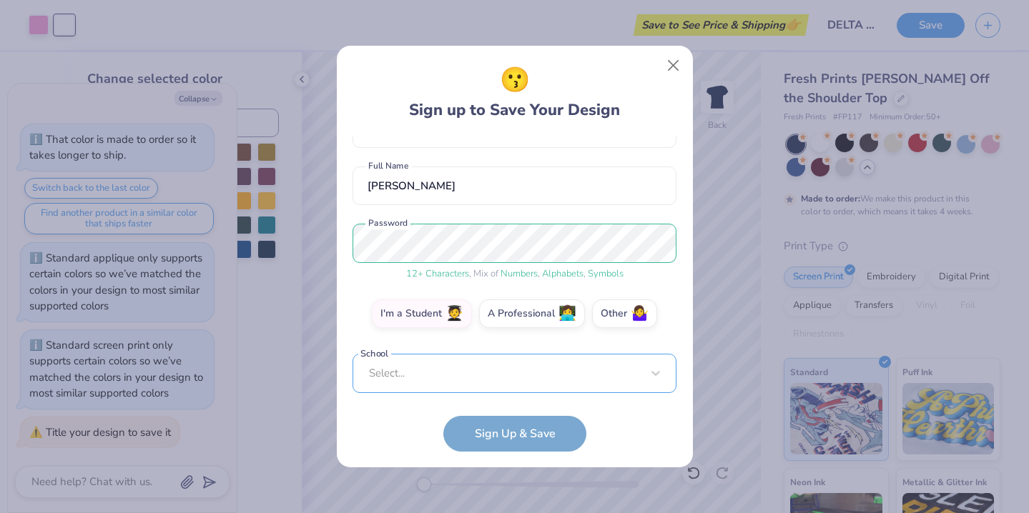
click at [478, 389] on div "[EMAIL_ADDRESS][DOMAIN_NAME] Email [PHONE_NUMBER] Phone [PERSON_NAME] Full Name…" at bounding box center [515, 265] width 324 height 257
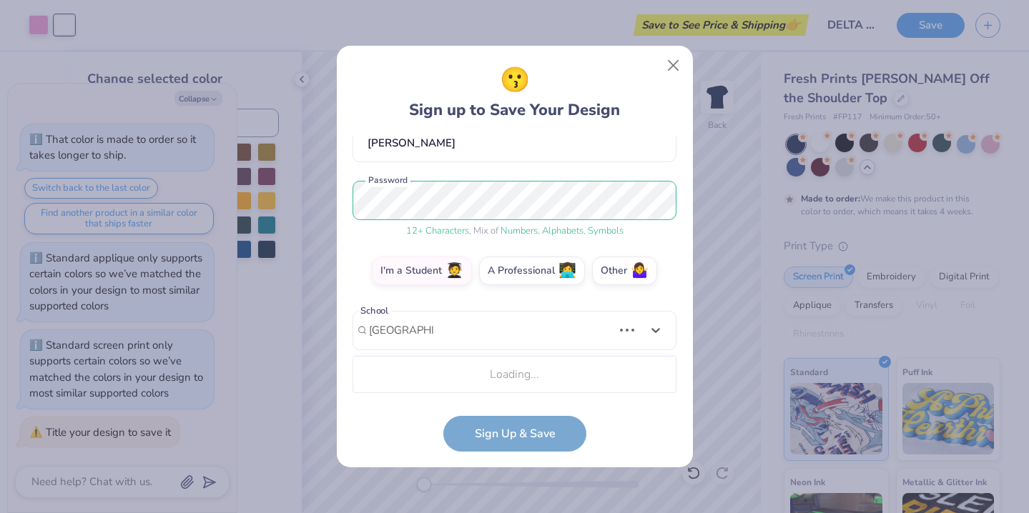
scroll to position [321, 0]
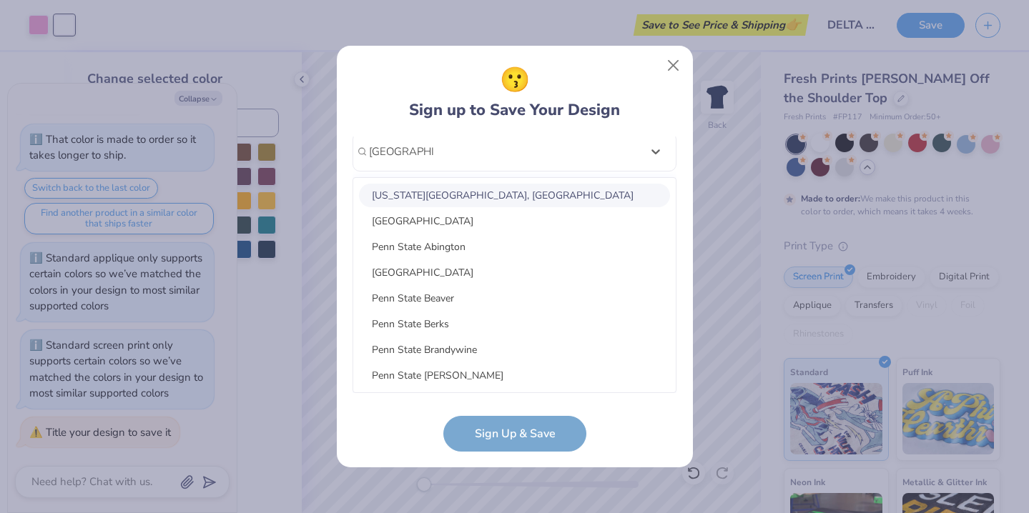
click at [462, 199] on div "[US_STATE][GEOGRAPHIC_DATA], [GEOGRAPHIC_DATA]" at bounding box center [514, 196] width 311 height 24
type input "[GEOGRAPHIC_DATA]"
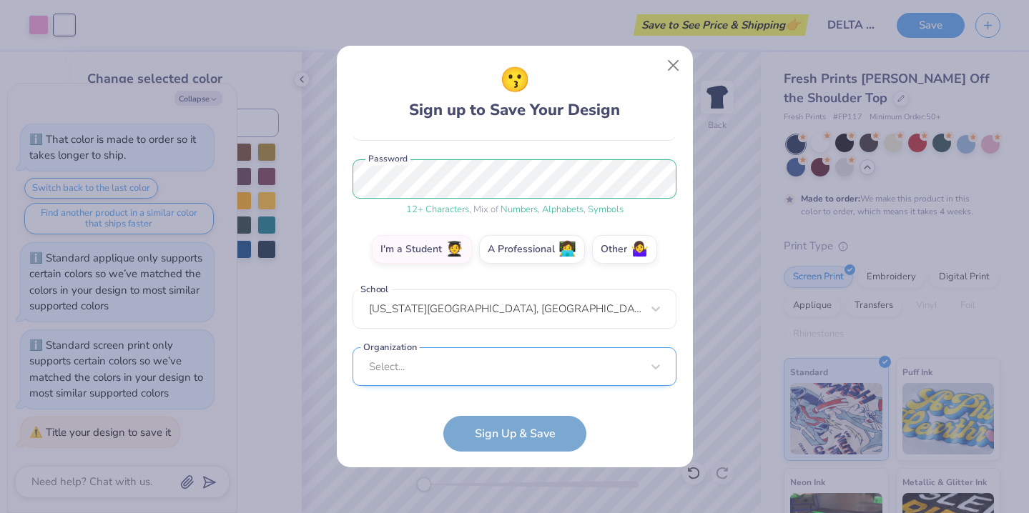
click at [461, 359] on div "Select..." at bounding box center [515, 367] width 324 height 39
click at [500, 449] on form "[EMAIL_ADDRESS][DOMAIN_NAME] Email [PHONE_NUMBER] Phone [PERSON_NAME] Full Name…" at bounding box center [515, 294] width 324 height 315
click at [500, 426] on form "[EMAIL_ADDRESS][DOMAIN_NAME] Email [PHONE_NUMBER] Phone [PERSON_NAME] Full Name…" at bounding box center [515, 294] width 324 height 315
click at [478, 380] on div "option focused, 1 of 45. 45 results available. Use Up and Down to choose option…" at bounding box center [515, 478] width 324 height 261
click at [457, 155] on div "[EMAIL_ADDRESS][DOMAIN_NAME] Email [PHONE_NUMBER] Phone [PERSON_NAME] Full Name…" at bounding box center [515, 265] width 324 height 257
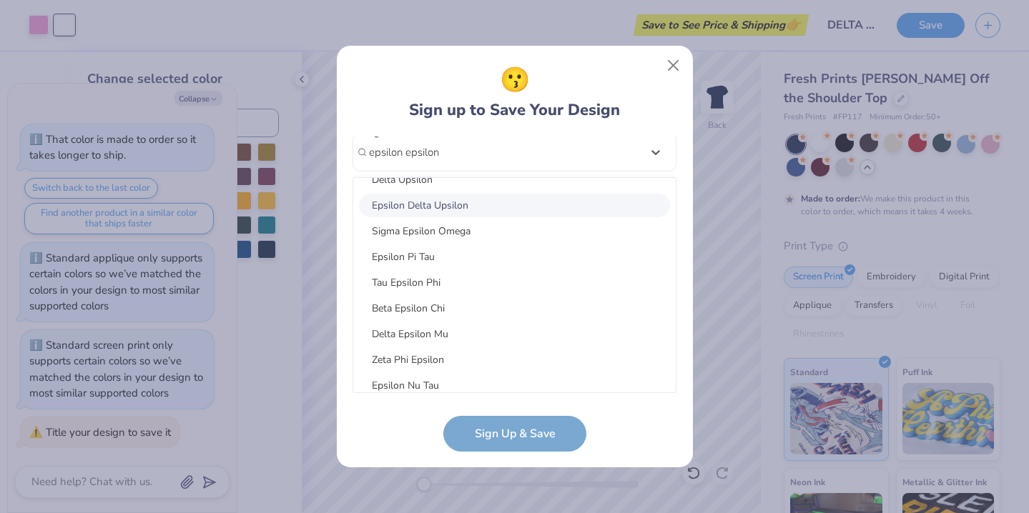
scroll to position [0, 0]
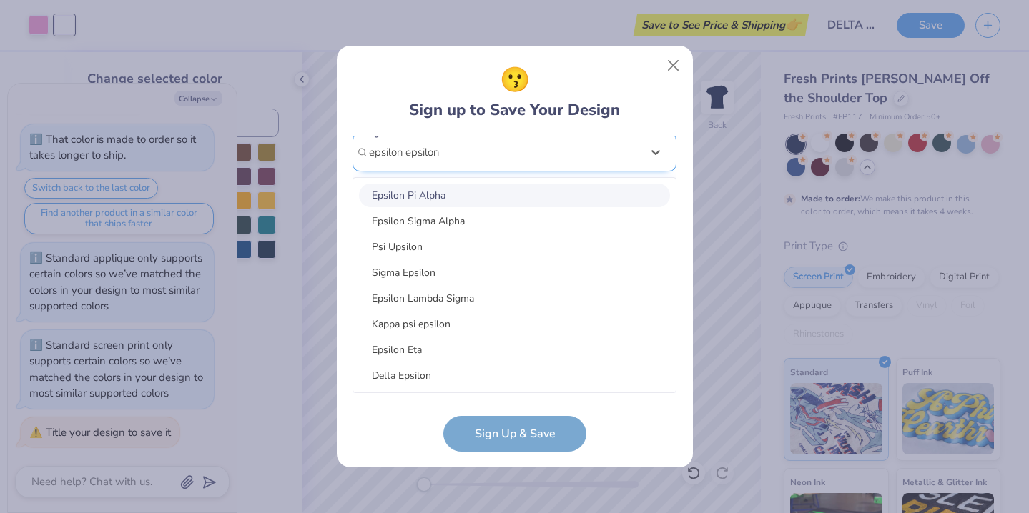
click at [405, 155] on input "epsilon epsilon" at bounding box center [405, 152] width 73 height 16
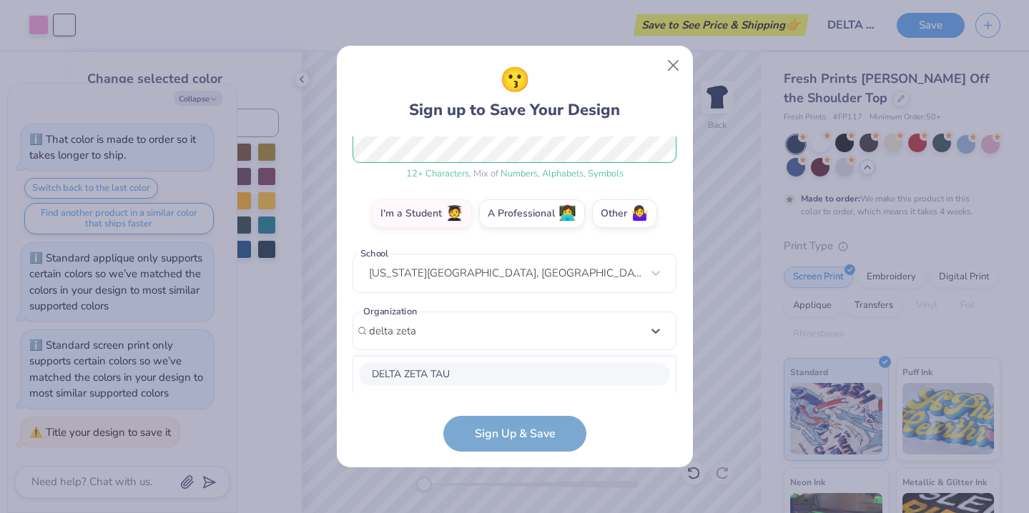
scroll to position [378, 0]
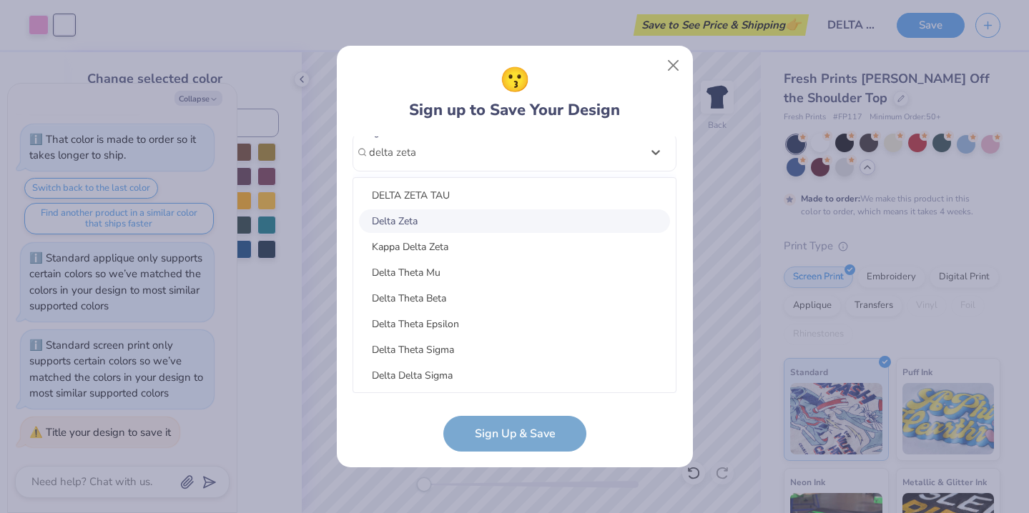
click at [444, 217] on div "Delta Zeta" at bounding box center [514, 222] width 311 height 24
type input "delta zeta"
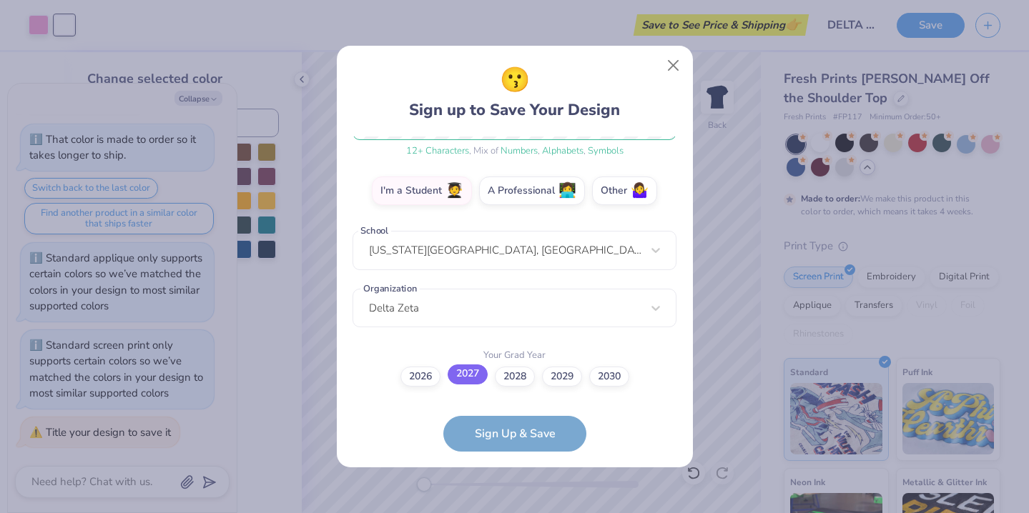
click at [463, 373] on label "2027" at bounding box center [468, 375] width 40 height 20
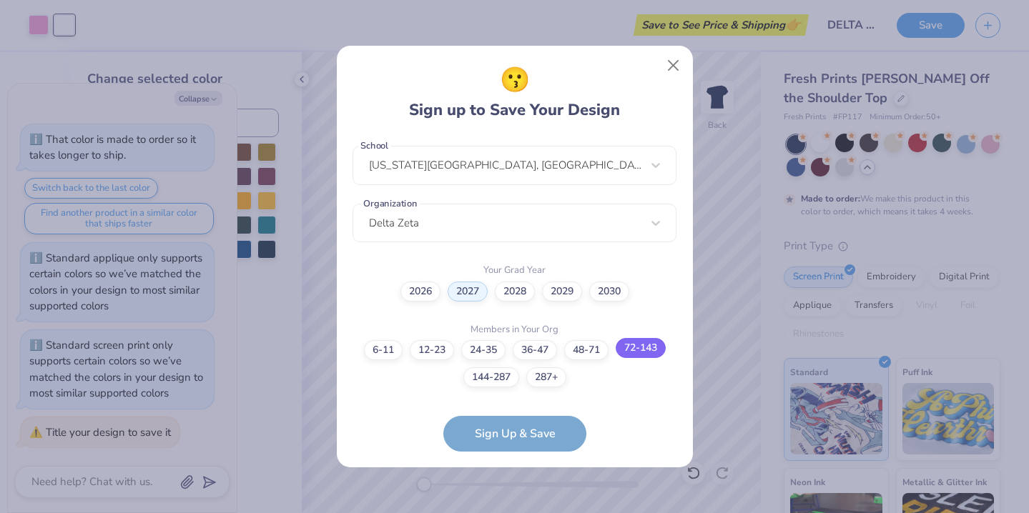
click at [624, 352] on label "72-143" at bounding box center [641, 348] width 50 height 20
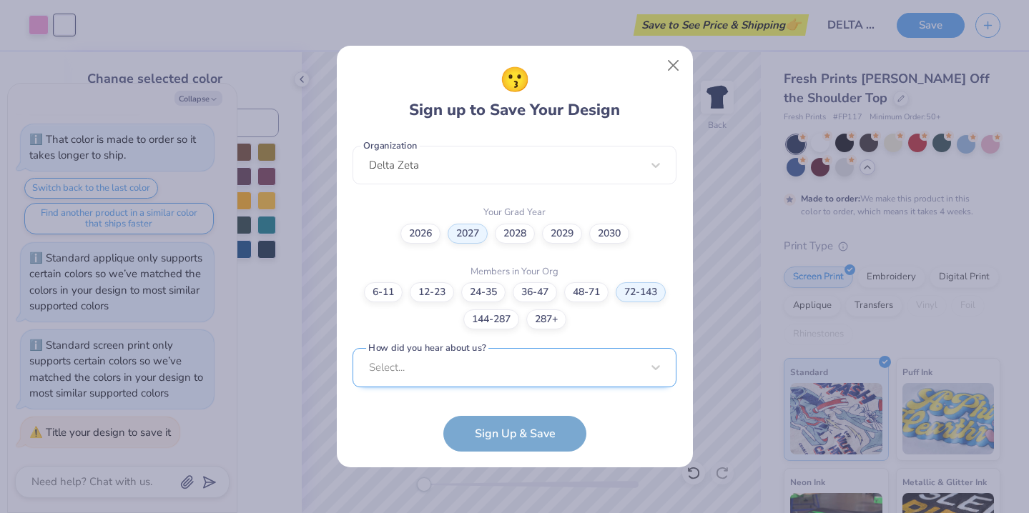
click at [440, 370] on div "Select..." at bounding box center [515, 367] width 324 height 39
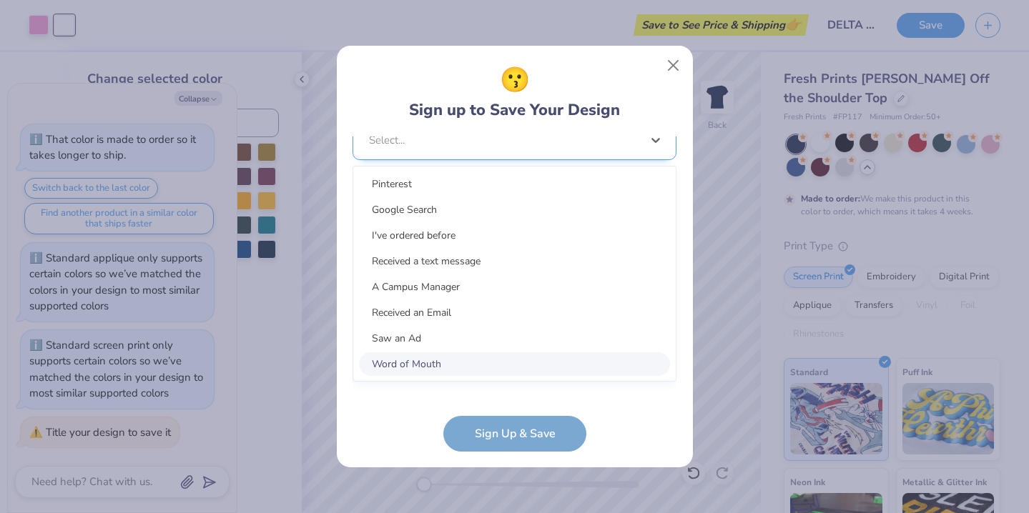
scroll to position [580, 0]
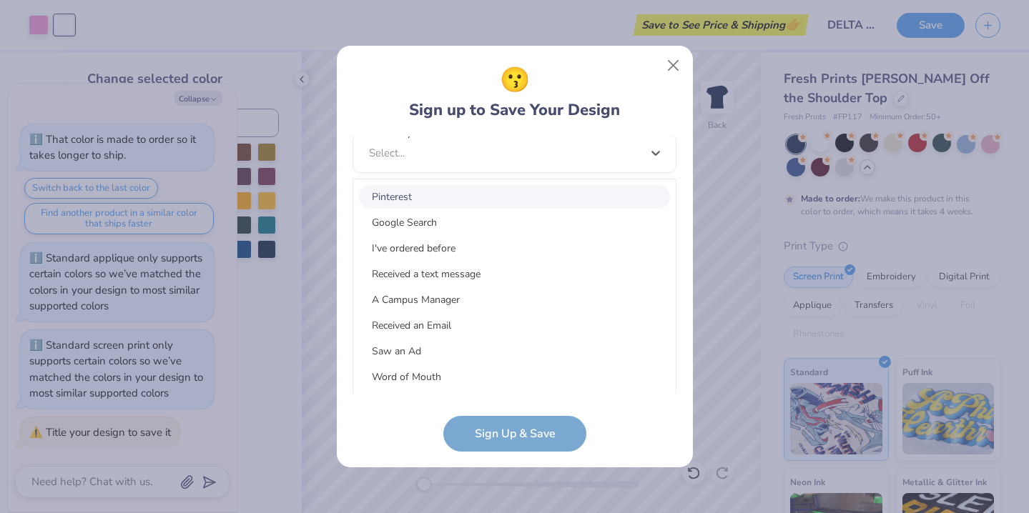
click at [455, 200] on div "Pinterest" at bounding box center [514, 197] width 311 height 24
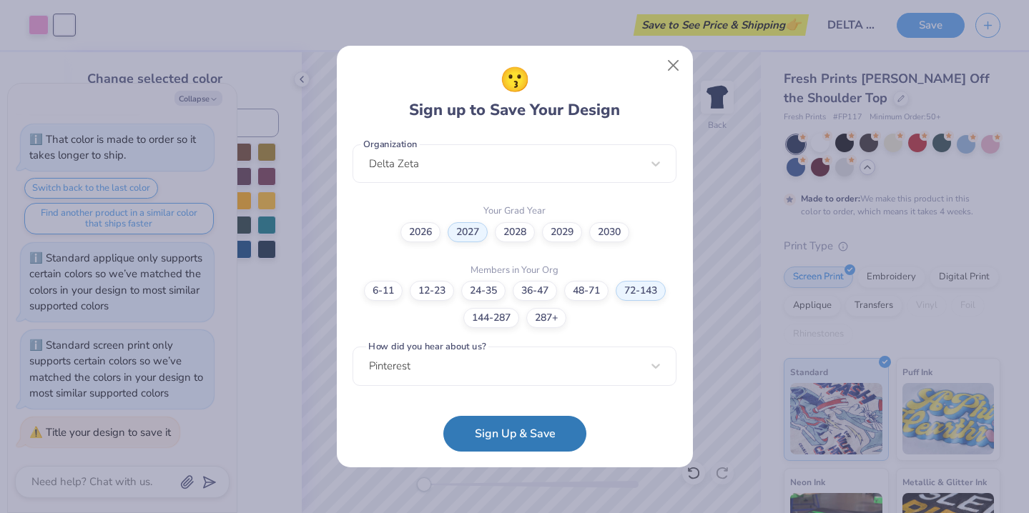
scroll to position [365, 0]
click at [505, 433] on button "Sign Up & Save" at bounding box center [514, 431] width 143 height 36
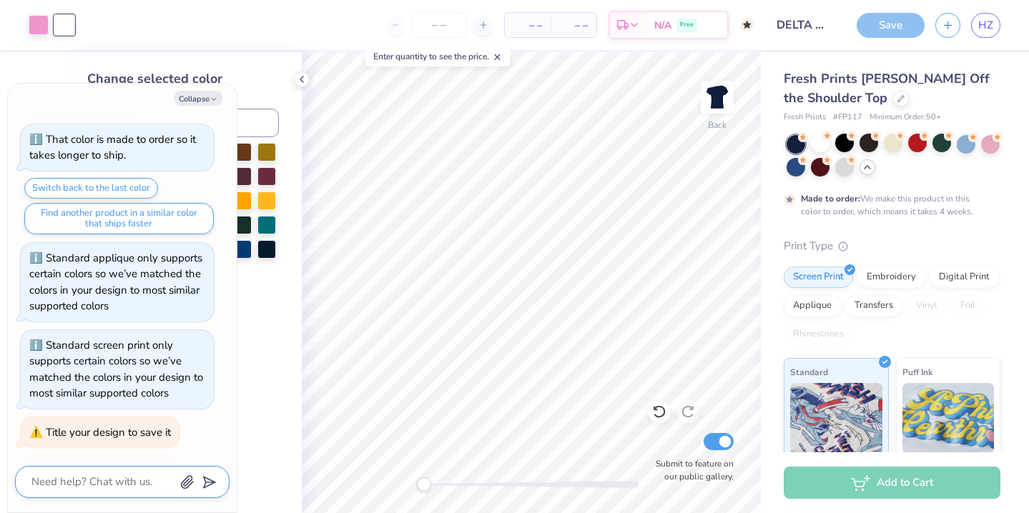
scroll to position [78, 0]
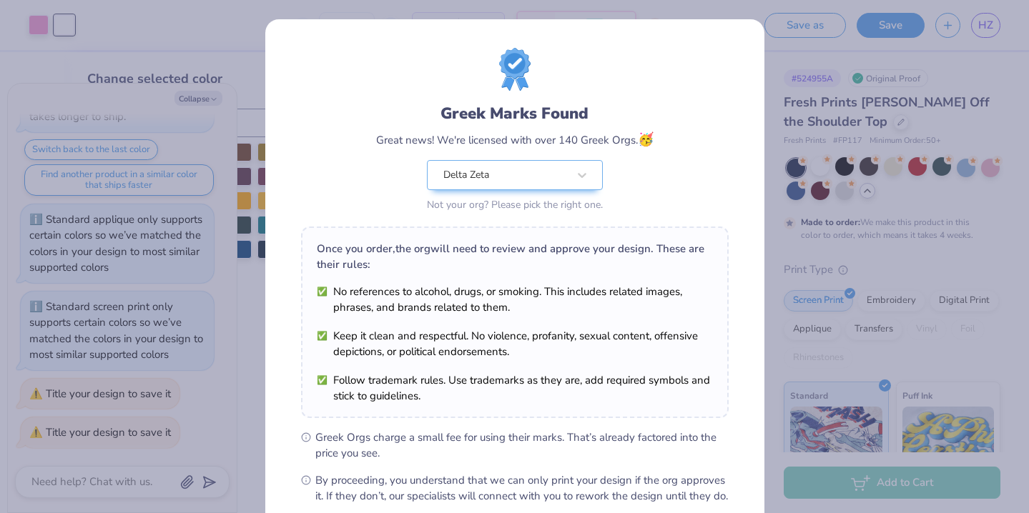
scroll to position [156, 0]
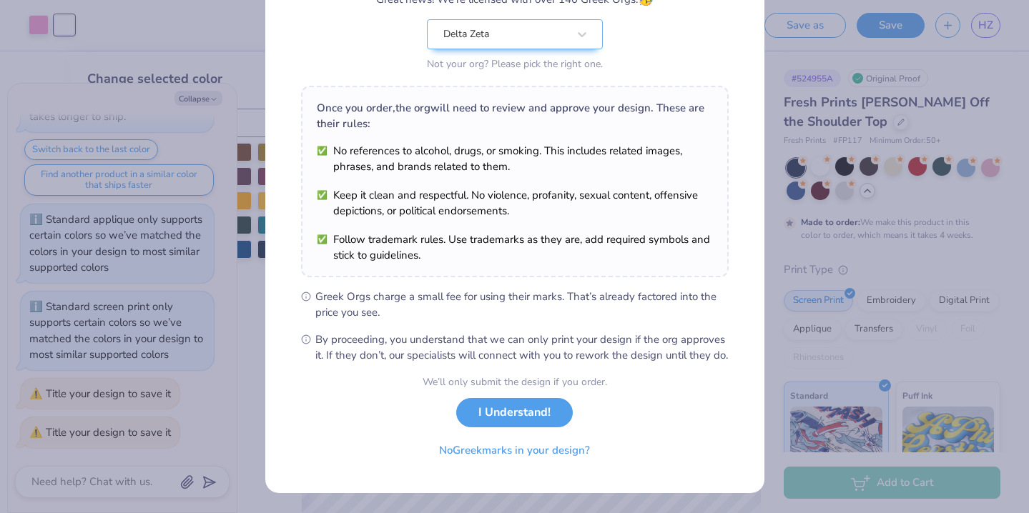
click at [497, 429] on div "We’ll only submit the design if you order. I Understand! No Greek marks in your…" at bounding box center [515, 420] width 184 height 90
click at [490, 412] on button "I Understand!" at bounding box center [514, 409] width 117 height 29
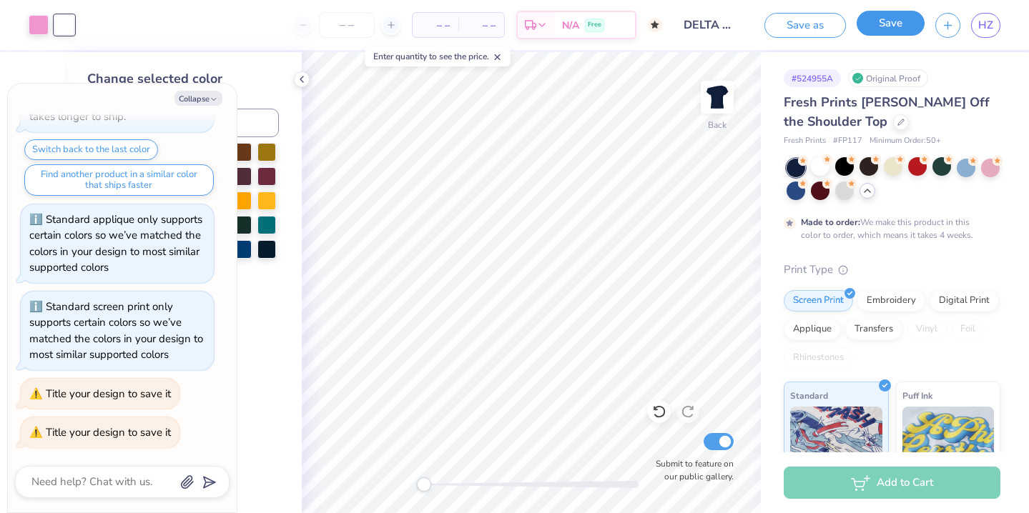
click at [883, 26] on button "Save" at bounding box center [891, 23] width 68 height 25
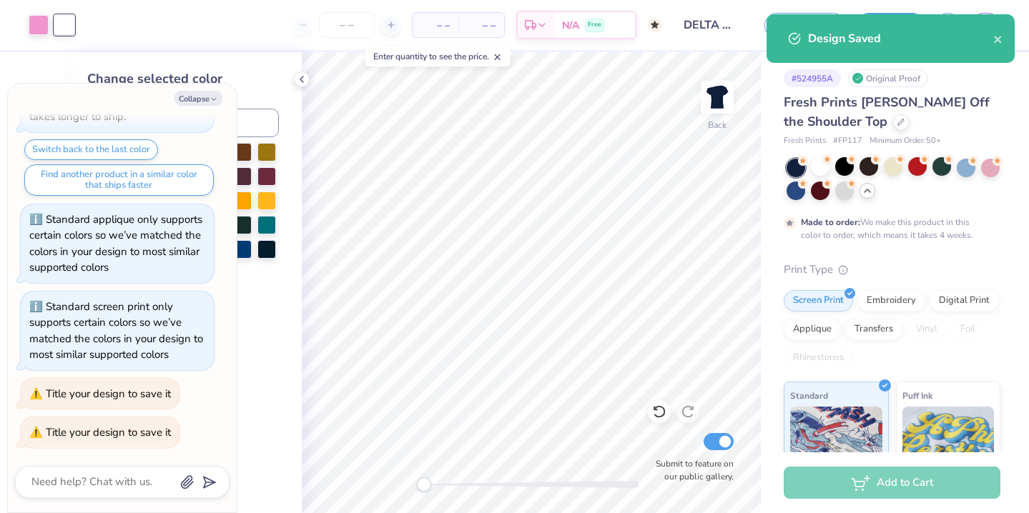
click at [1003, 37] on div "Design Saved" at bounding box center [891, 38] width 248 height 49
click at [997, 37] on icon "close" at bounding box center [998, 39] width 10 height 11
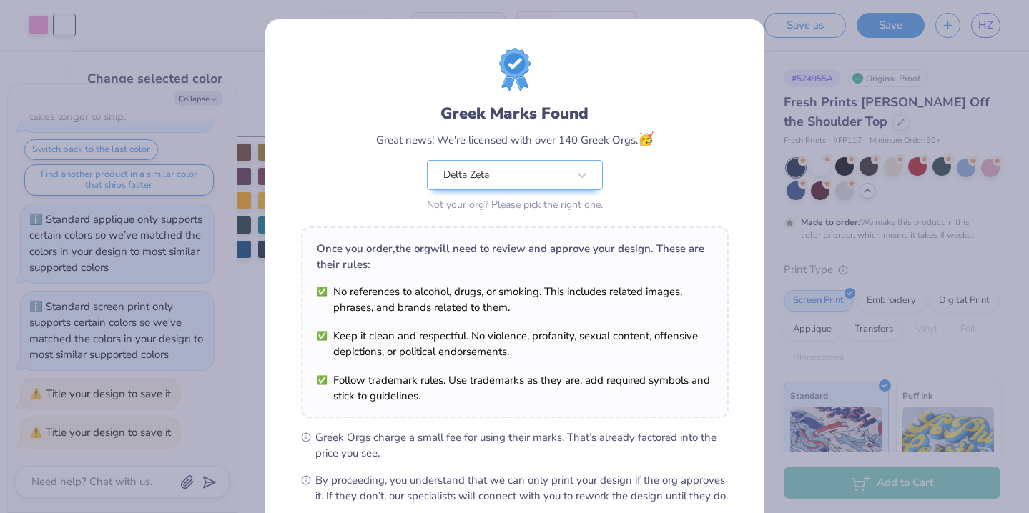
scroll to position [156, 0]
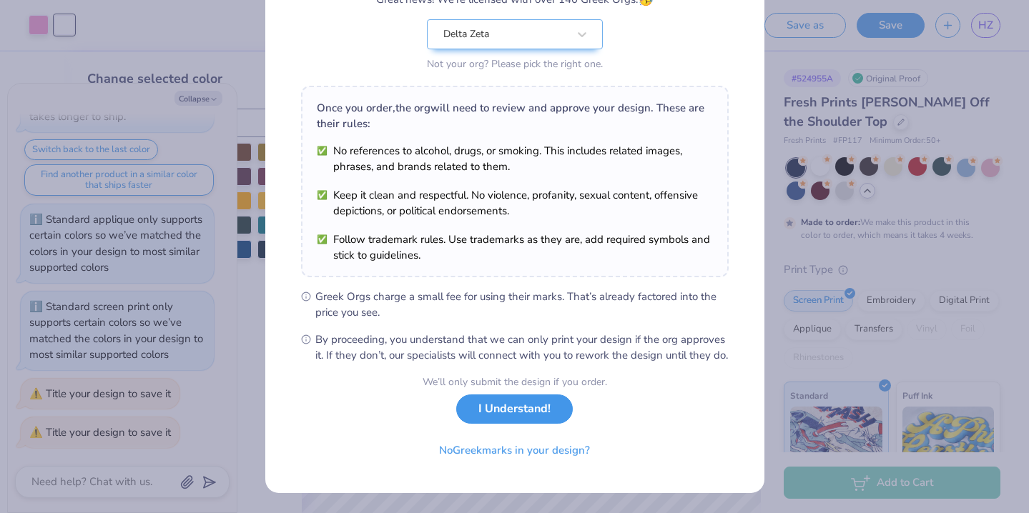
click at [493, 420] on button "I Understand!" at bounding box center [514, 409] width 117 height 29
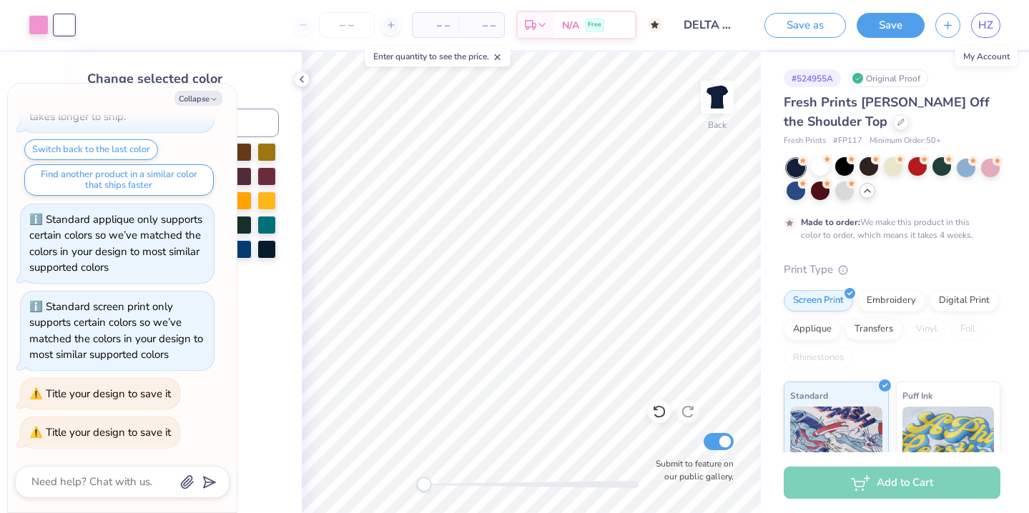
click at [1000, 20] on div "HZ" at bounding box center [985, 25] width 29 height 25
click at [205, 97] on button "Collapse" at bounding box center [198, 98] width 48 height 15
type textarea "x"
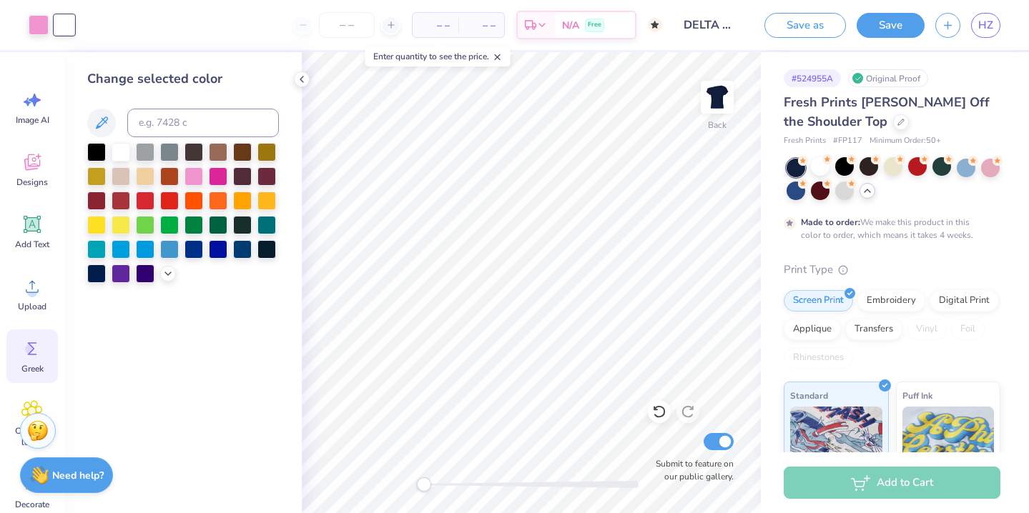
click at [21, 359] on icon at bounding box center [31, 348] width 21 height 21
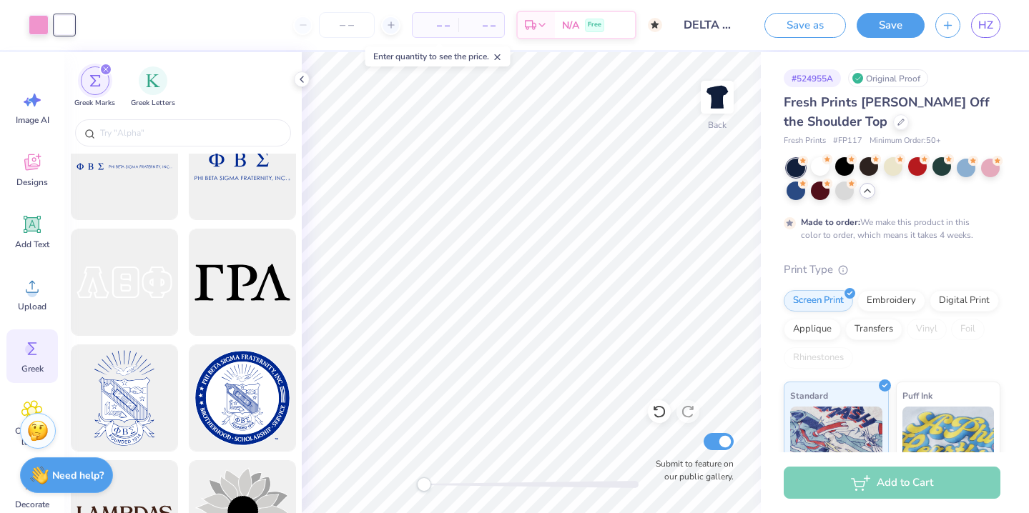
scroll to position [3670, 0]
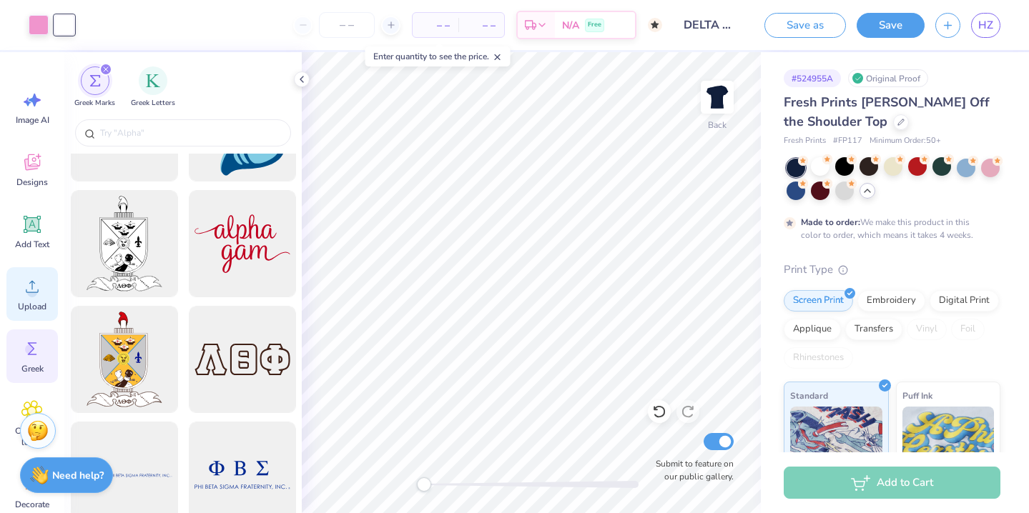
click at [27, 275] on div "Upload" at bounding box center [31, 294] width 51 height 54
click at [25, 400] on icon at bounding box center [31, 410] width 21 height 21
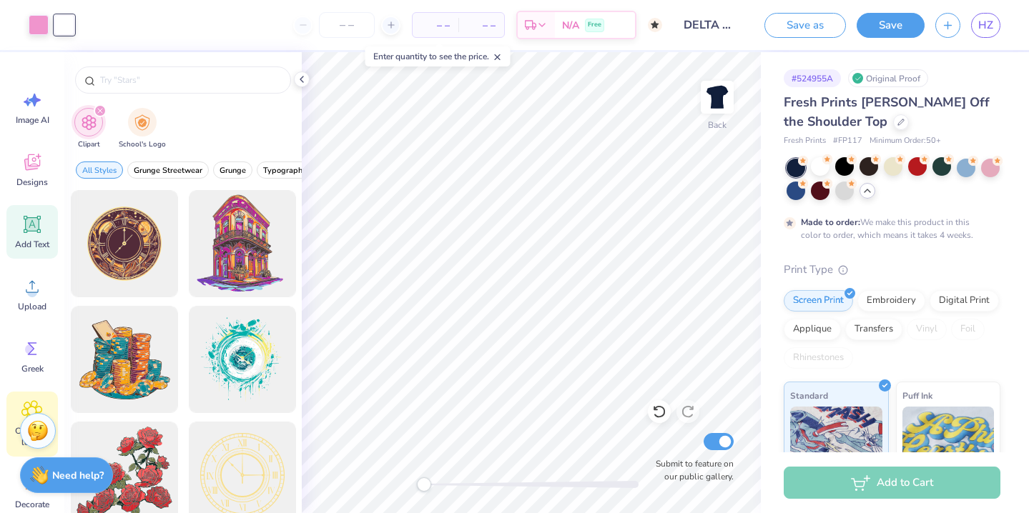
click at [20, 205] on div "Add Text" at bounding box center [31, 232] width 51 height 54
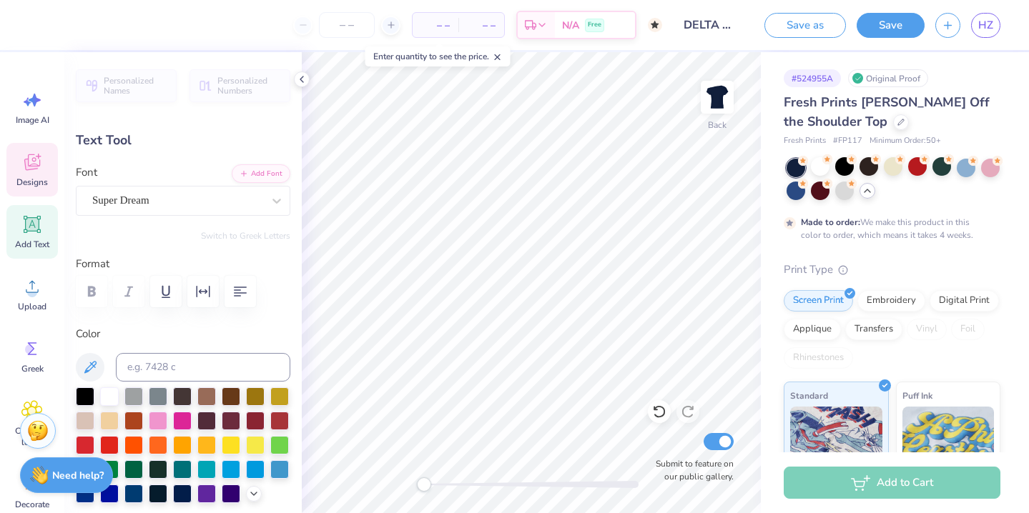
click at [29, 168] on icon at bounding box center [32, 164] width 14 height 11
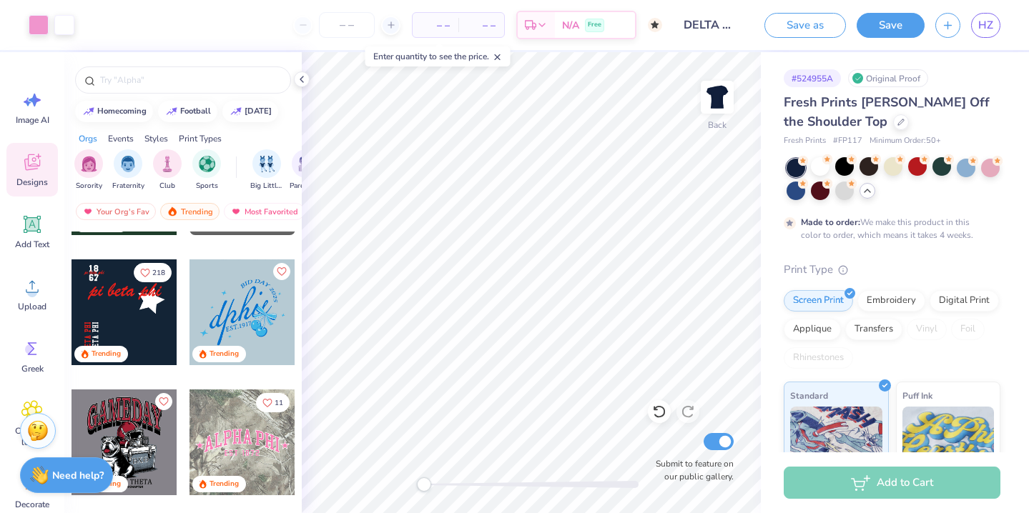
scroll to position [1166, 0]
